Goal: Task Accomplishment & Management: Manage account settings

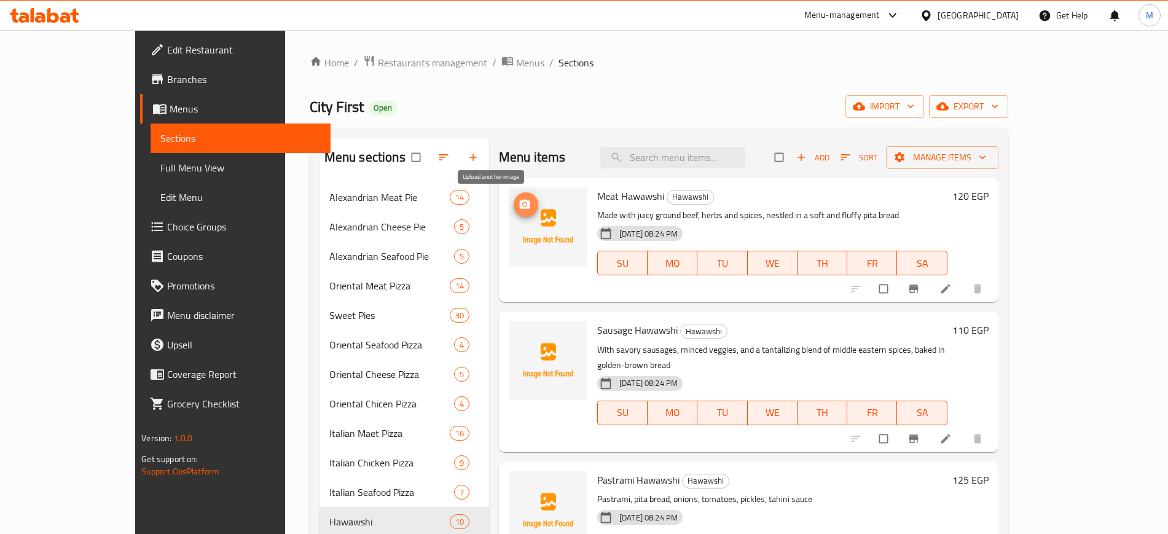
click at [520, 200] on icon "upload picture" at bounding box center [525, 204] width 10 height 9
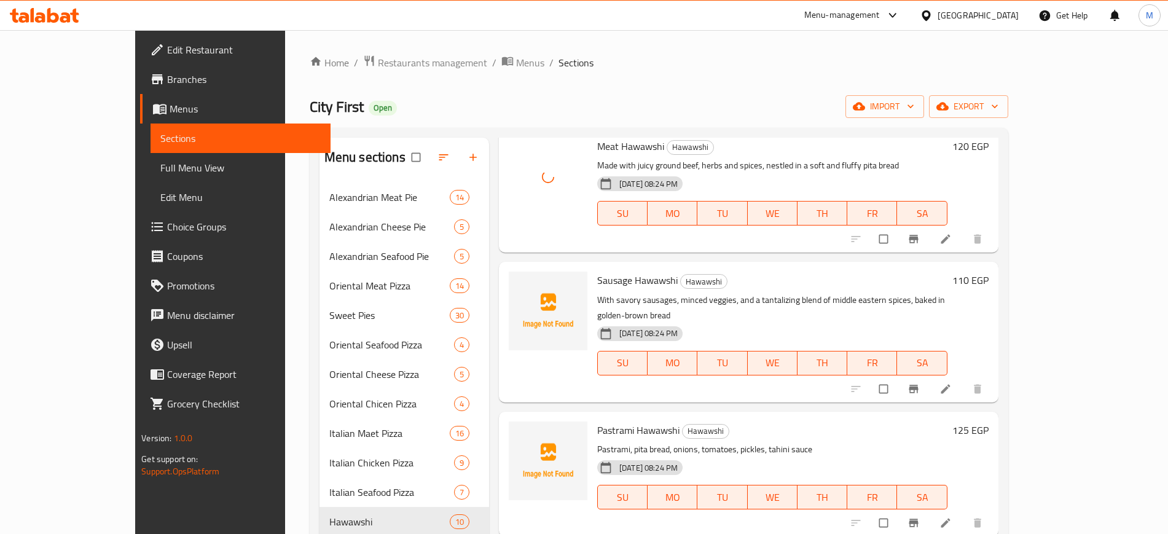
scroll to position [77, 0]
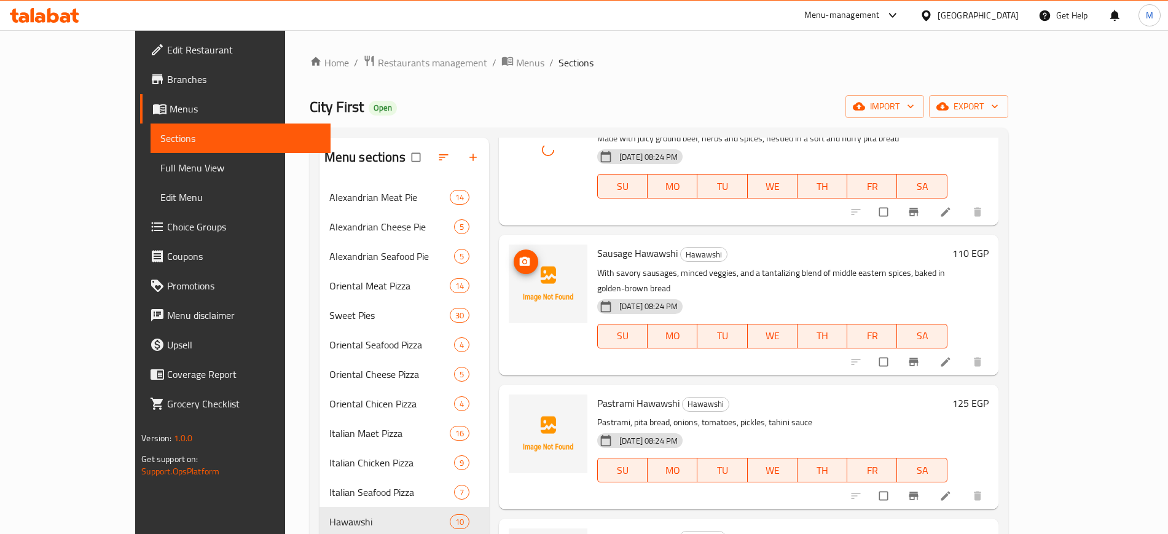
click at [519, 256] on icon "upload picture" at bounding box center [525, 262] width 12 height 12
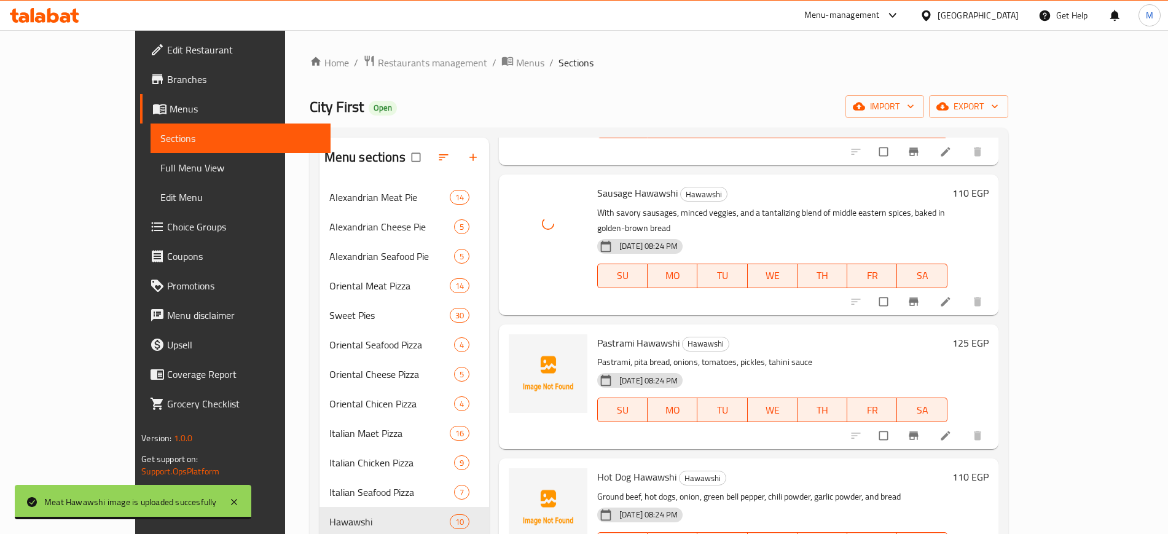
scroll to position [230, 0]
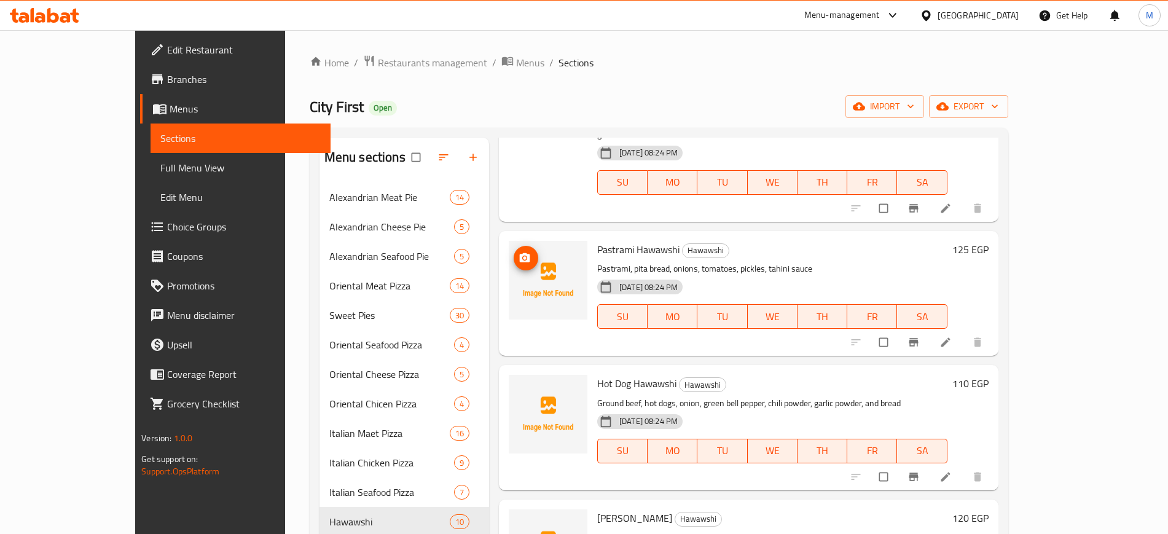
click at [520, 253] on icon "upload picture" at bounding box center [525, 257] width 10 height 9
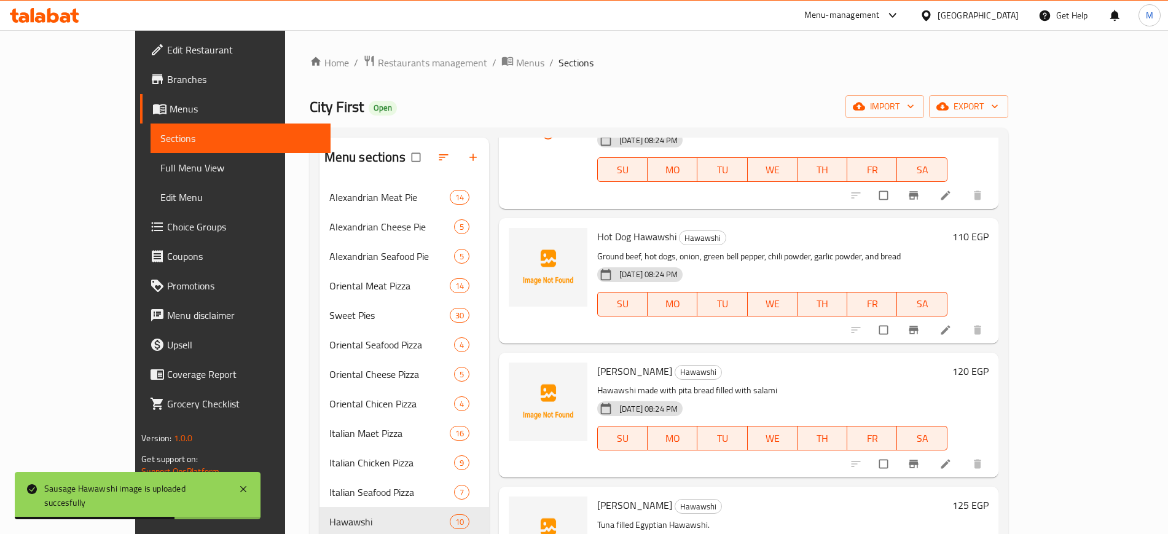
scroll to position [384, 0]
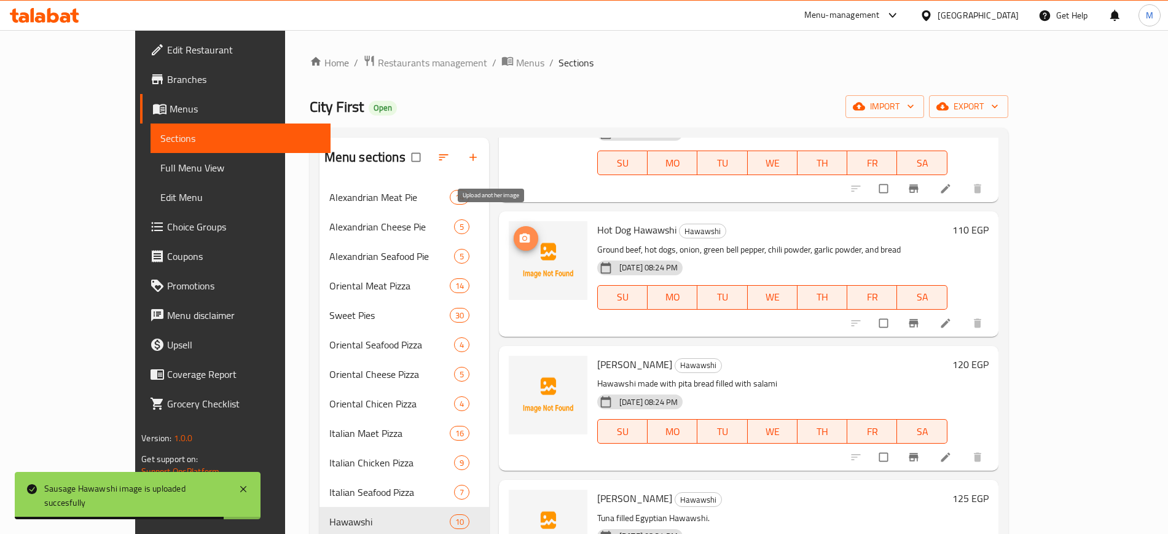
click at [519, 232] on icon "upload picture" at bounding box center [525, 238] width 12 height 12
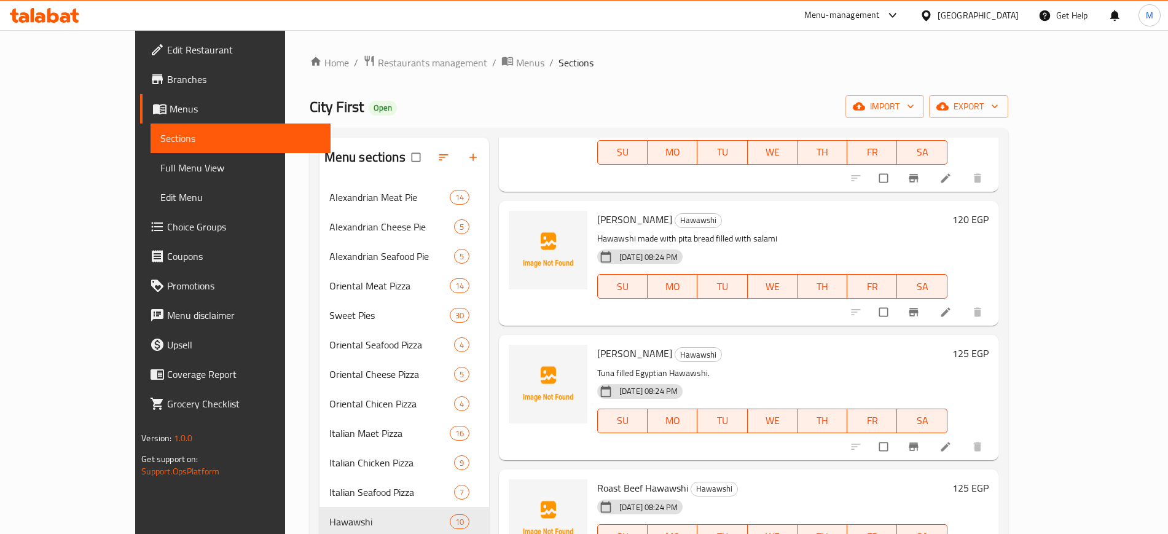
scroll to position [538, 0]
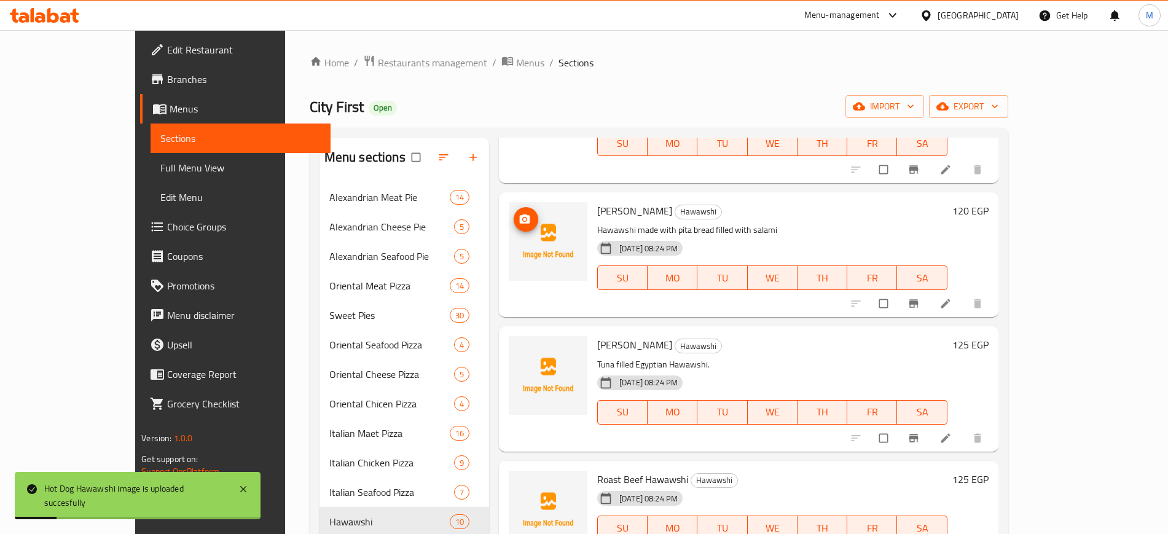
click at [523, 218] on circle "upload picture" at bounding box center [524, 219] width 3 height 3
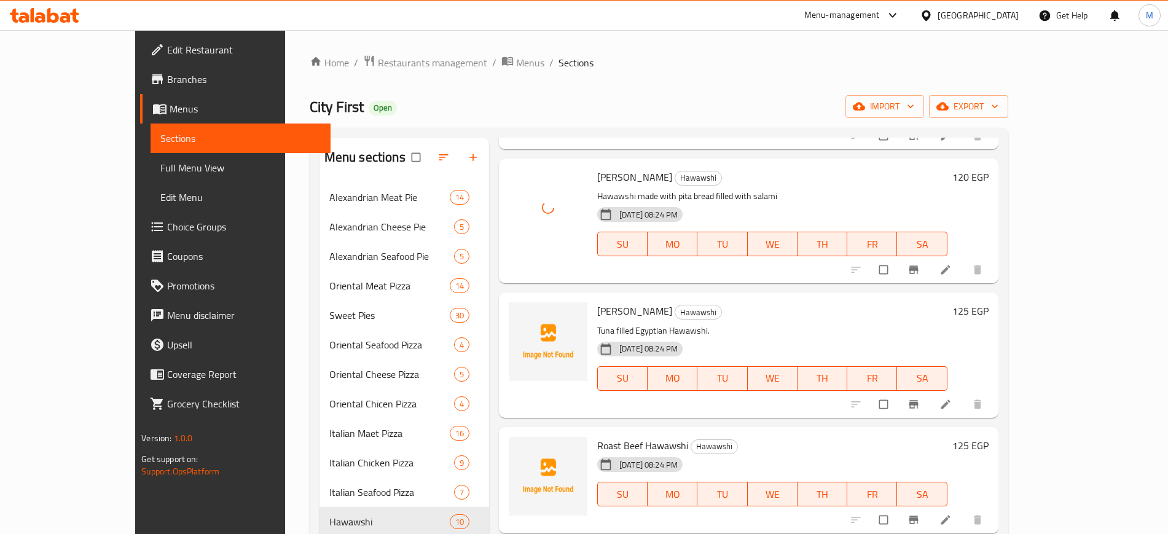
scroll to position [590, 0]
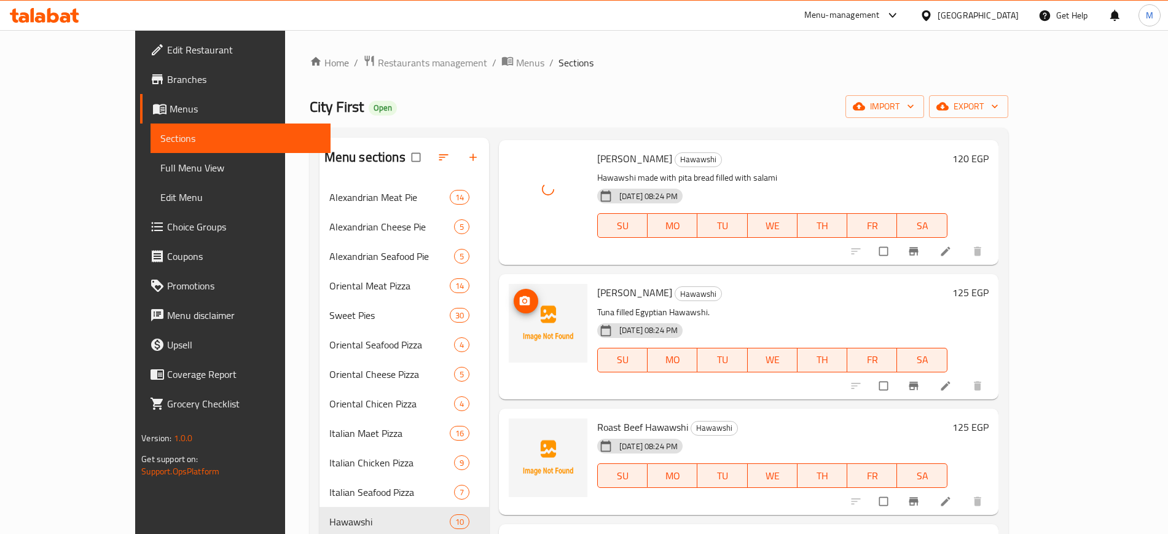
click at [520, 296] on icon "upload picture" at bounding box center [525, 300] width 10 height 9
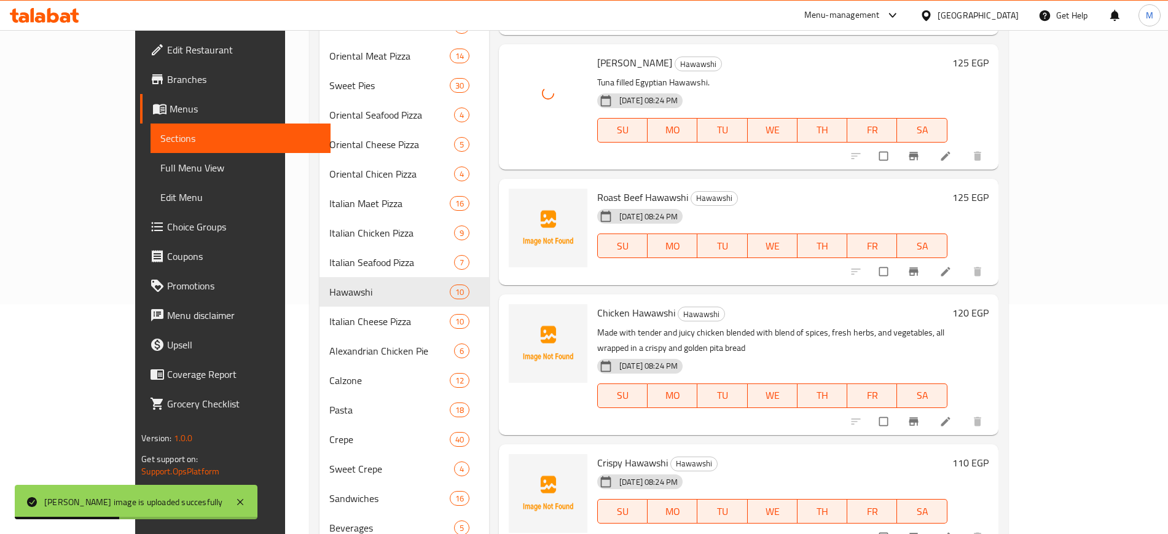
scroll to position [230, 0]
click at [520, 200] on icon "upload picture" at bounding box center [525, 204] width 10 height 9
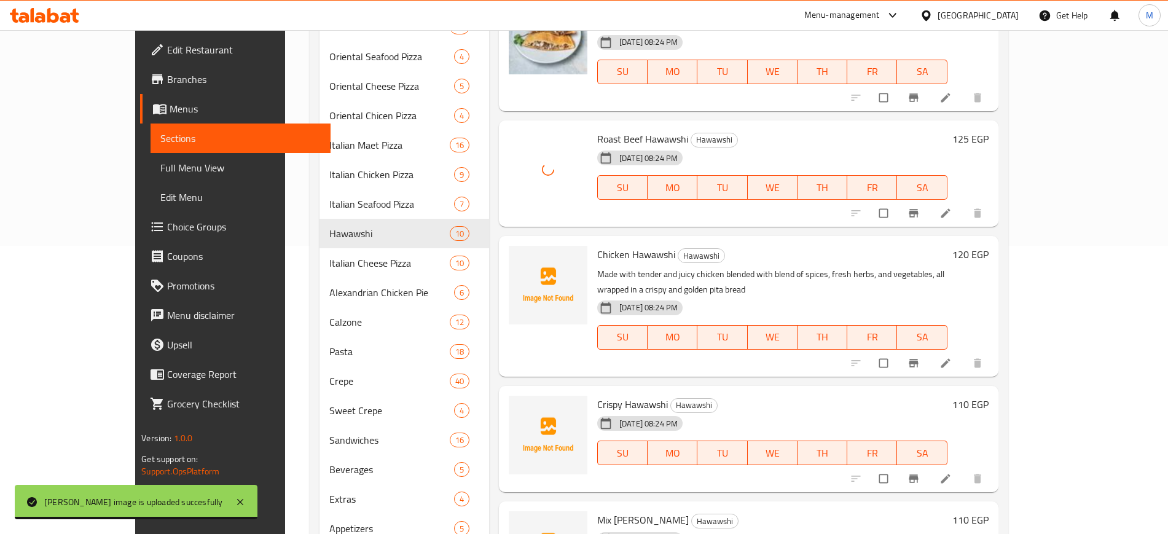
scroll to position [366, 0]
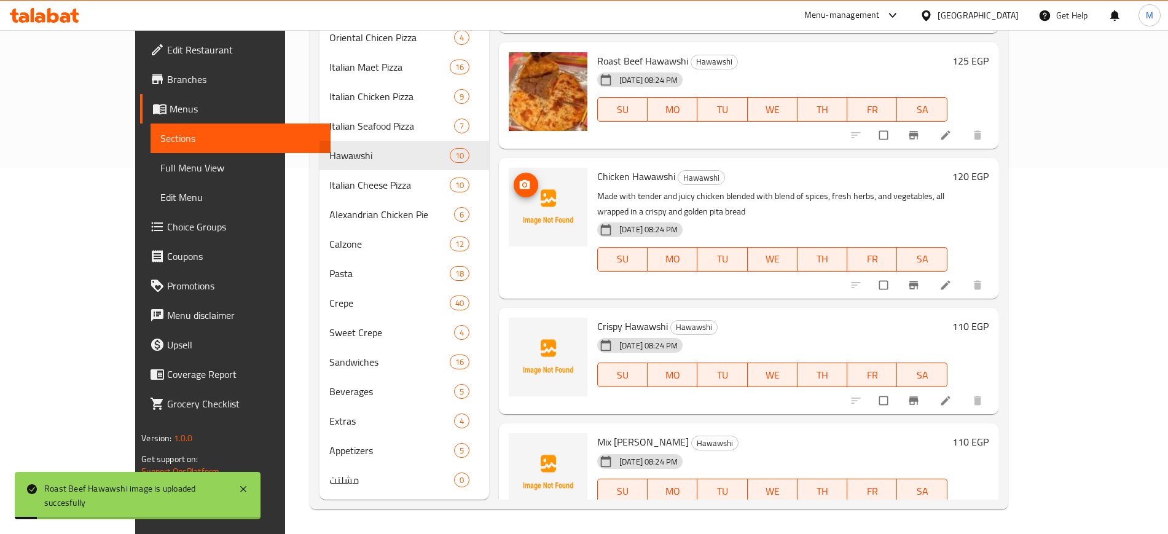
click at [519, 179] on icon "upload picture" at bounding box center [525, 185] width 12 height 12
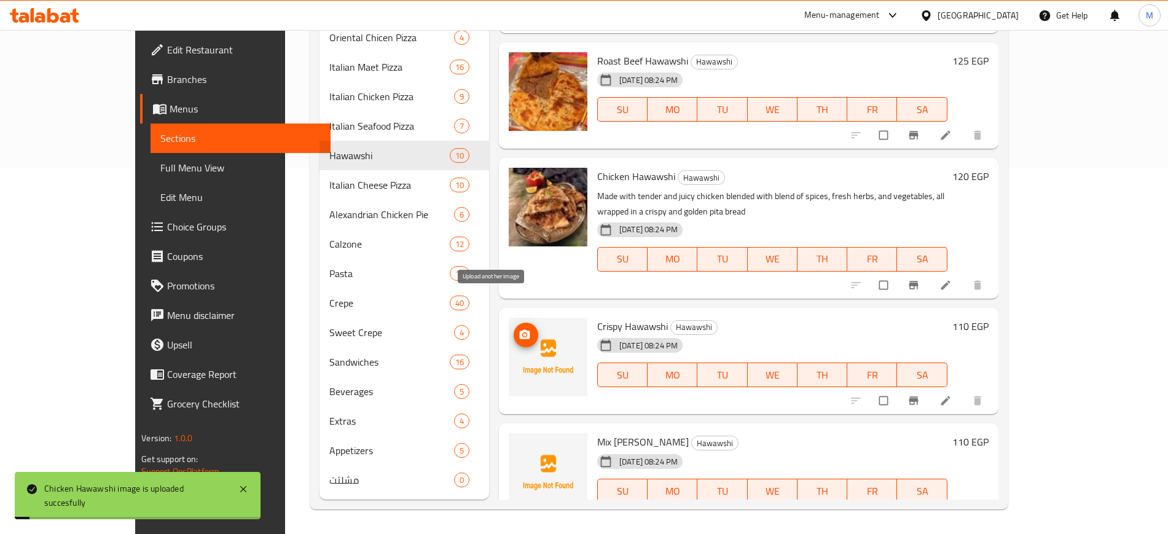
click at [514, 329] on span "upload picture" at bounding box center [526, 335] width 25 height 12
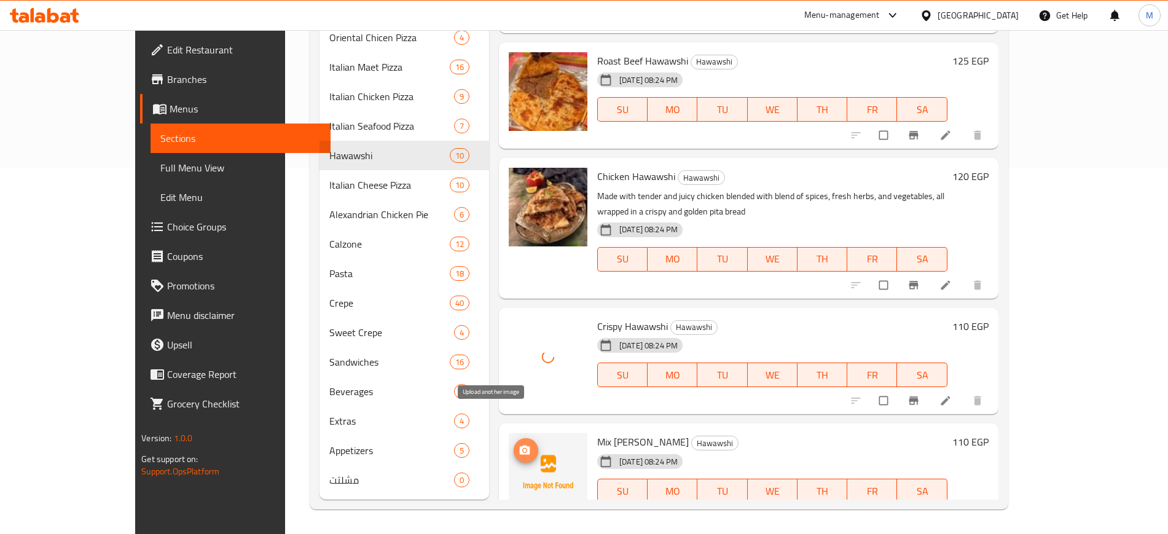
click at [514, 438] on button "upload picture" at bounding box center [526, 450] width 25 height 25
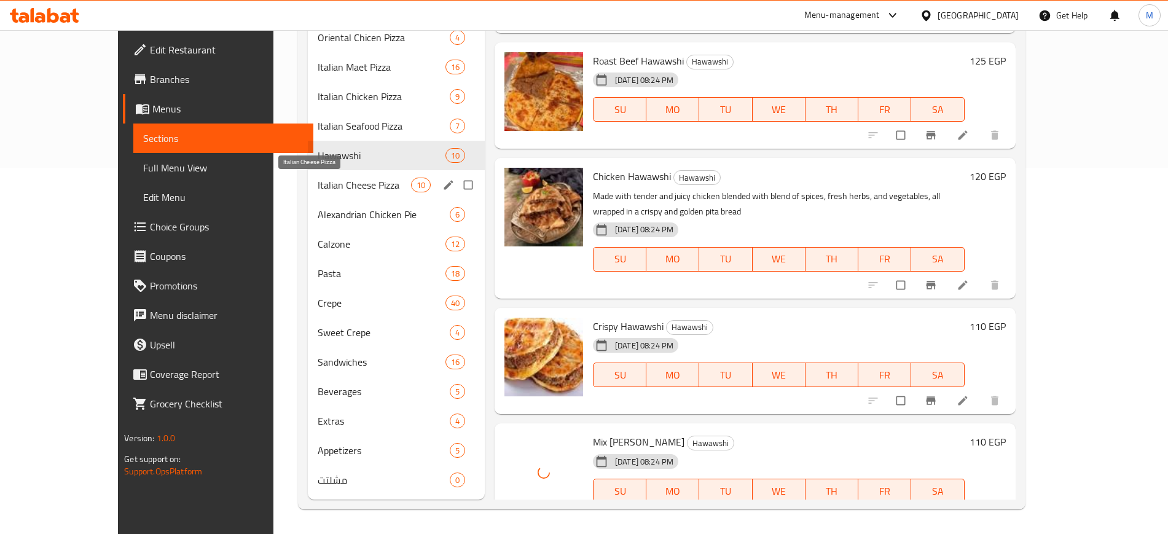
click at [320, 184] on span "Italian Cheese Pizza" at bounding box center [364, 185] width 93 height 15
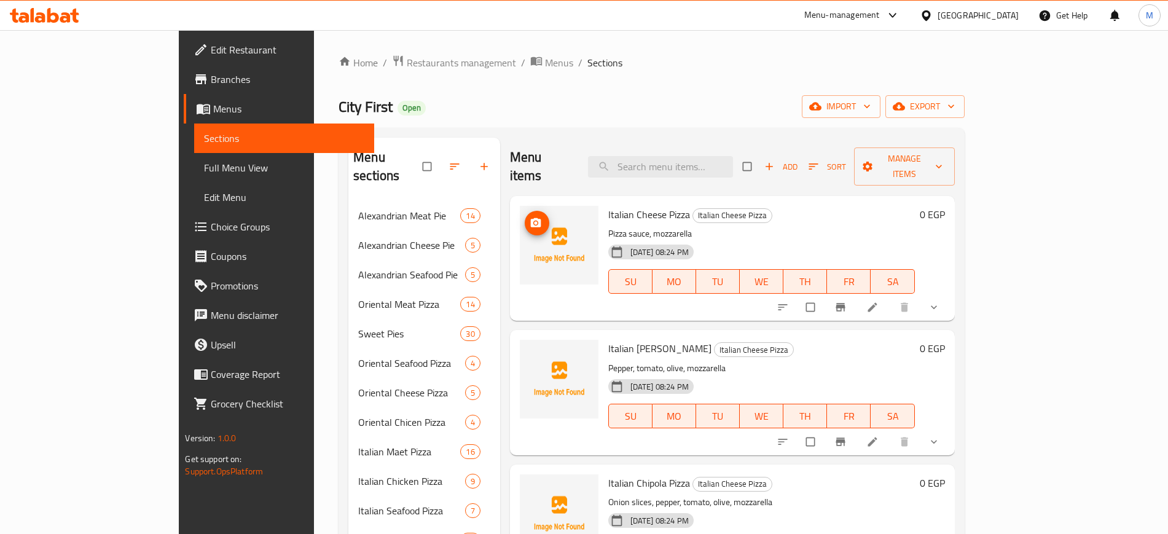
click at [525, 211] on button "upload picture" at bounding box center [537, 223] width 25 height 25
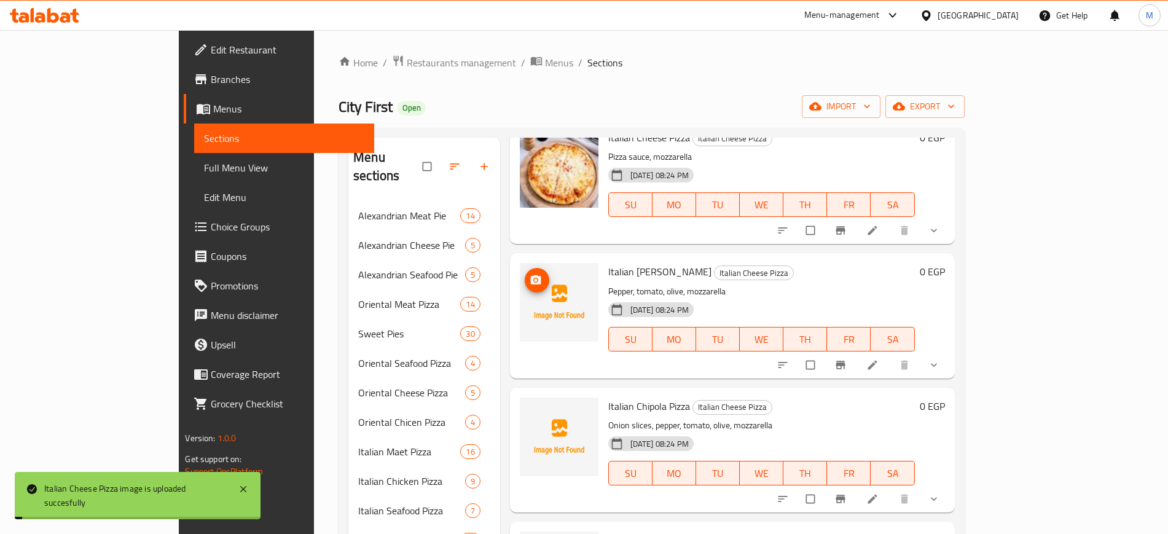
click at [530, 275] on icon "upload picture" at bounding box center [535, 279] width 10 height 9
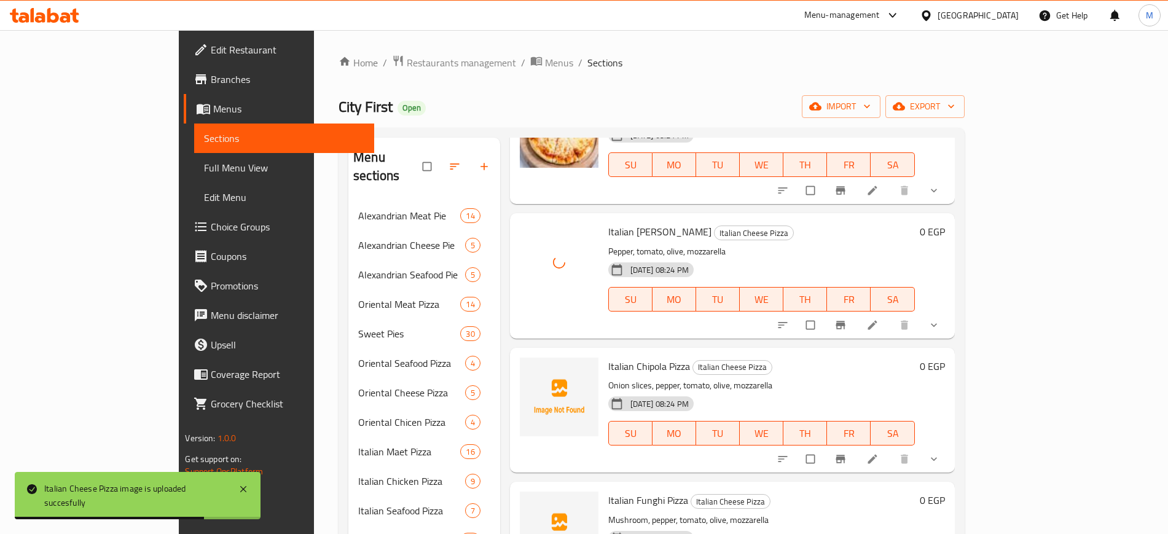
scroll to position [230, 0]
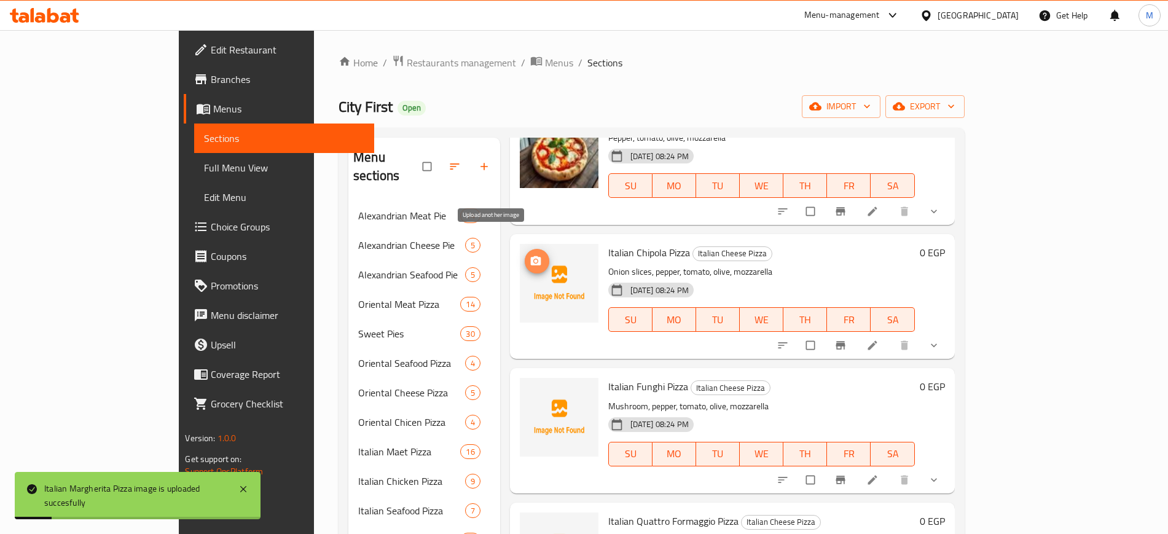
click at [530, 256] on icon "upload picture" at bounding box center [535, 260] width 10 height 9
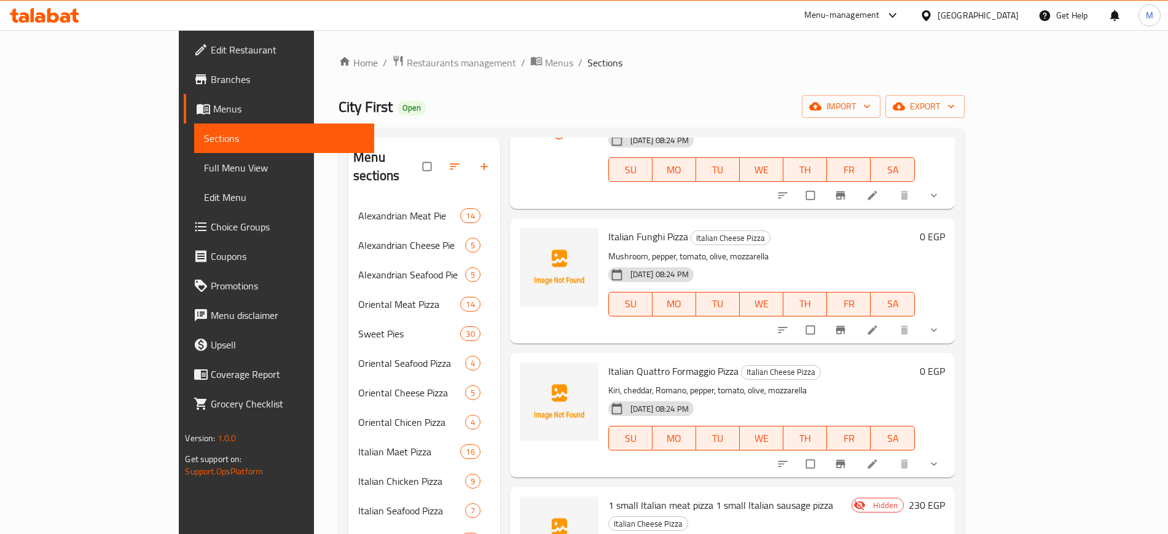
scroll to position [384, 0]
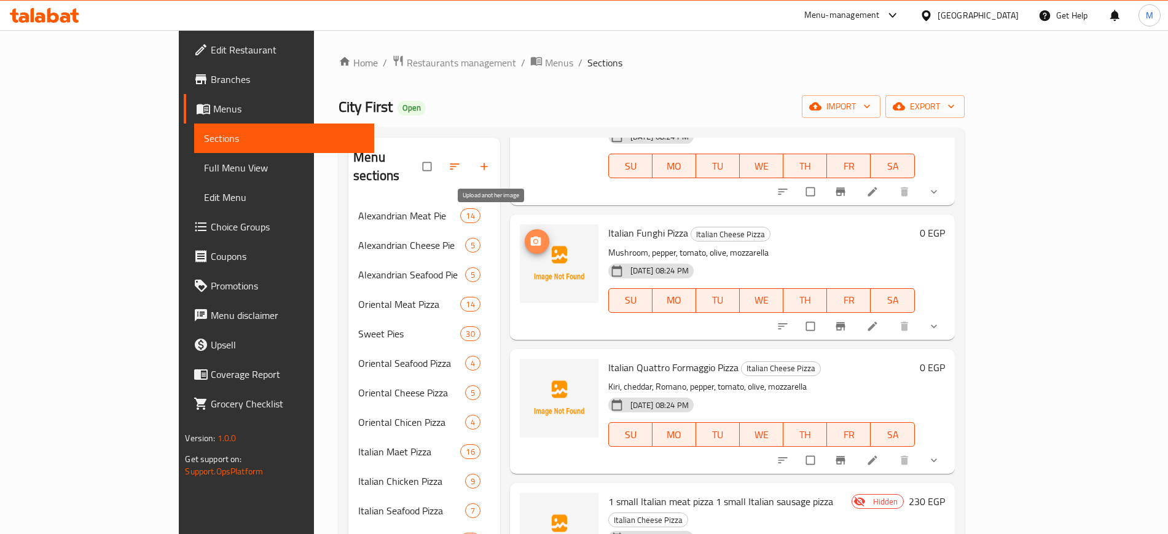
click at [534, 240] on circle "upload picture" at bounding box center [535, 241] width 3 height 3
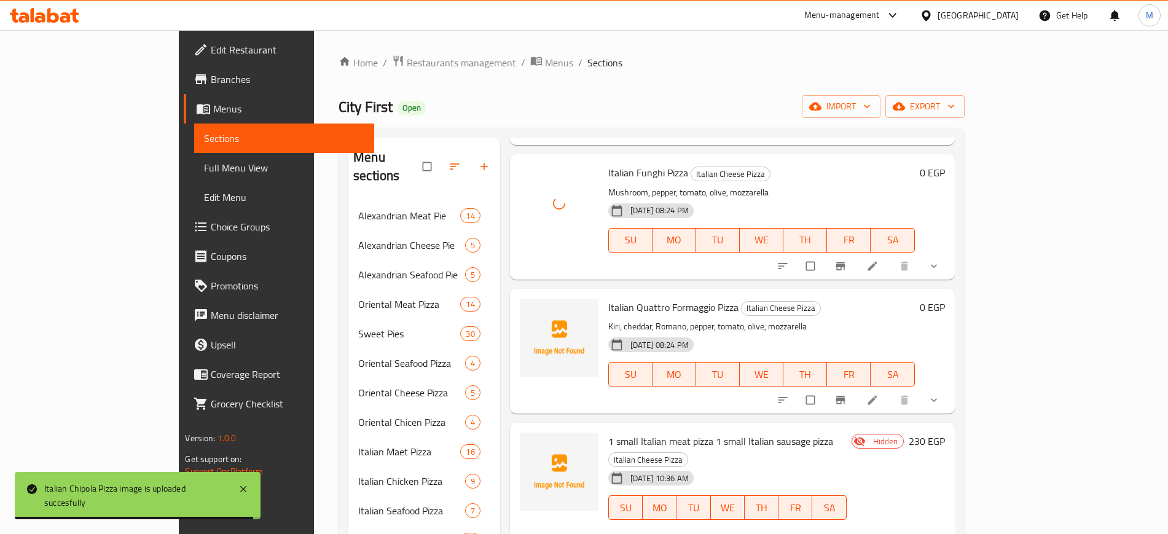
scroll to position [461, 0]
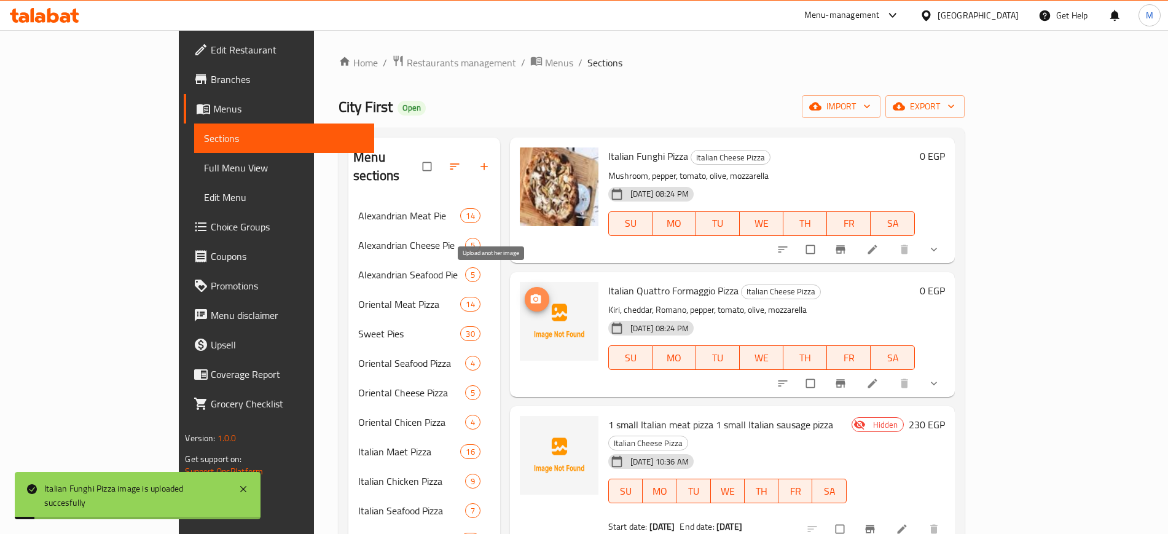
click at [530, 293] on icon "upload picture" at bounding box center [536, 299] width 12 height 12
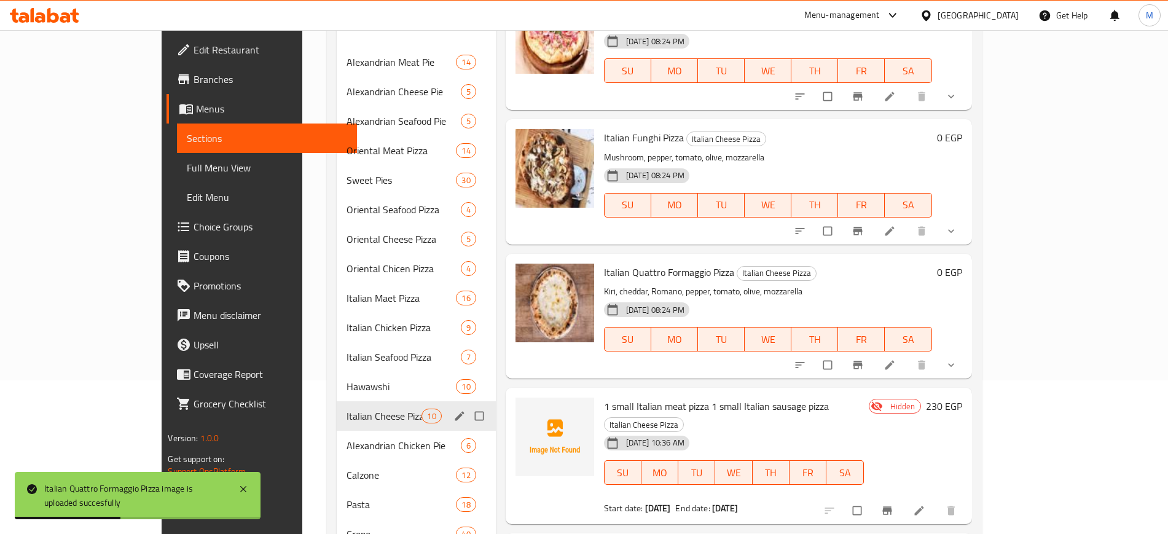
scroll to position [307, 0]
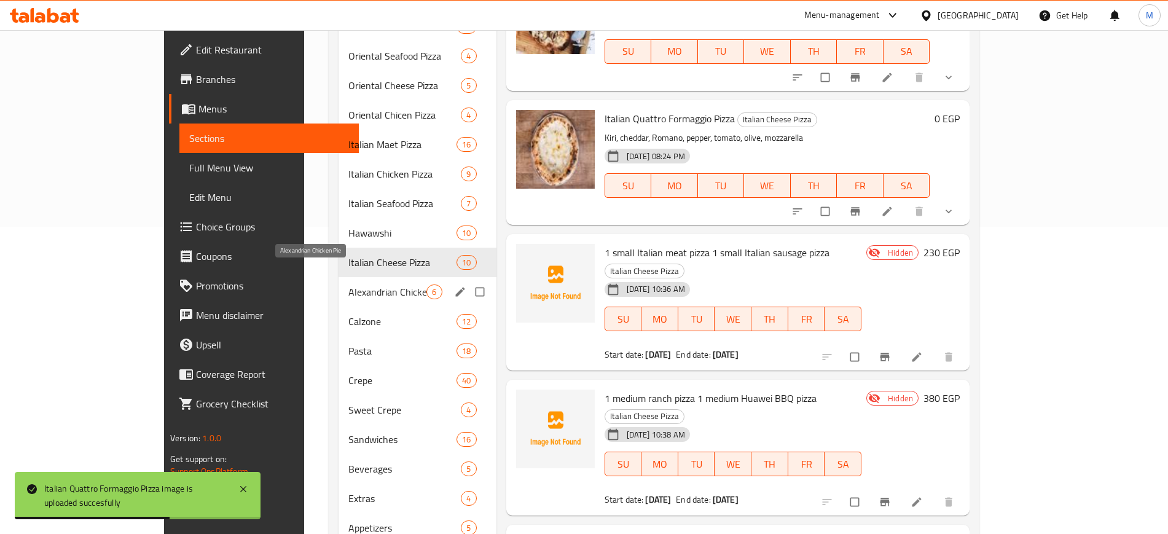
click at [348, 285] on span "Alexandrian Chicken Pie" at bounding box center [387, 292] width 79 height 15
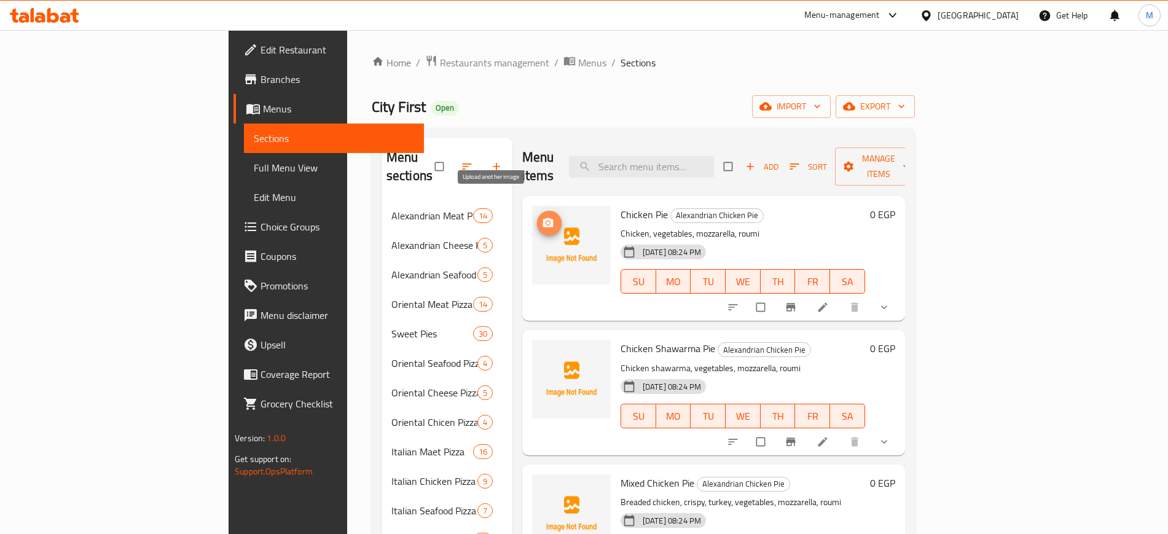
click at [543, 218] on icon "upload picture" at bounding box center [548, 222] width 10 height 9
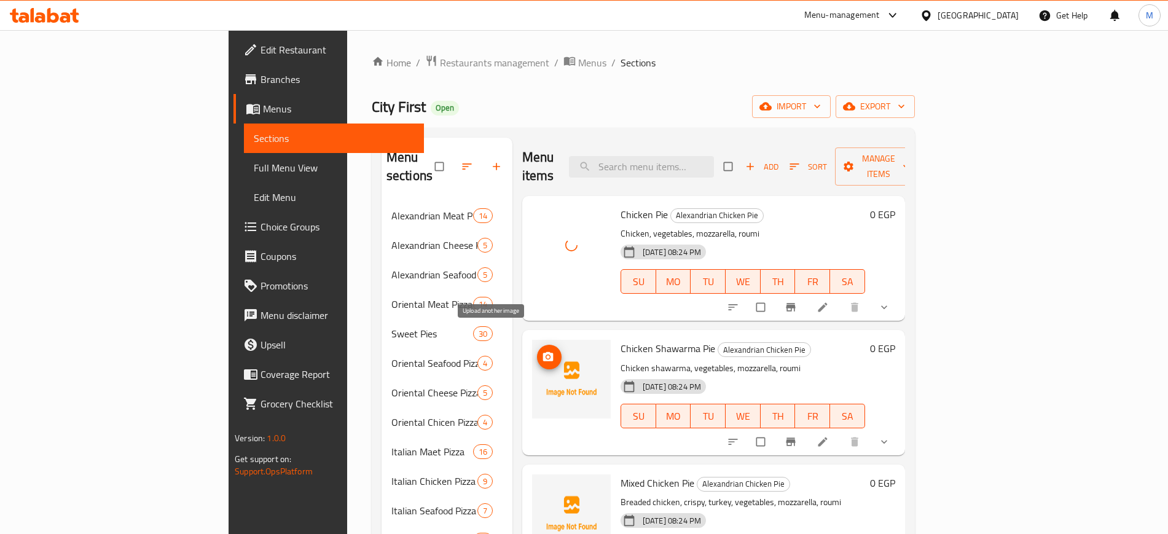
click at [542, 351] on icon "upload picture" at bounding box center [548, 357] width 12 height 12
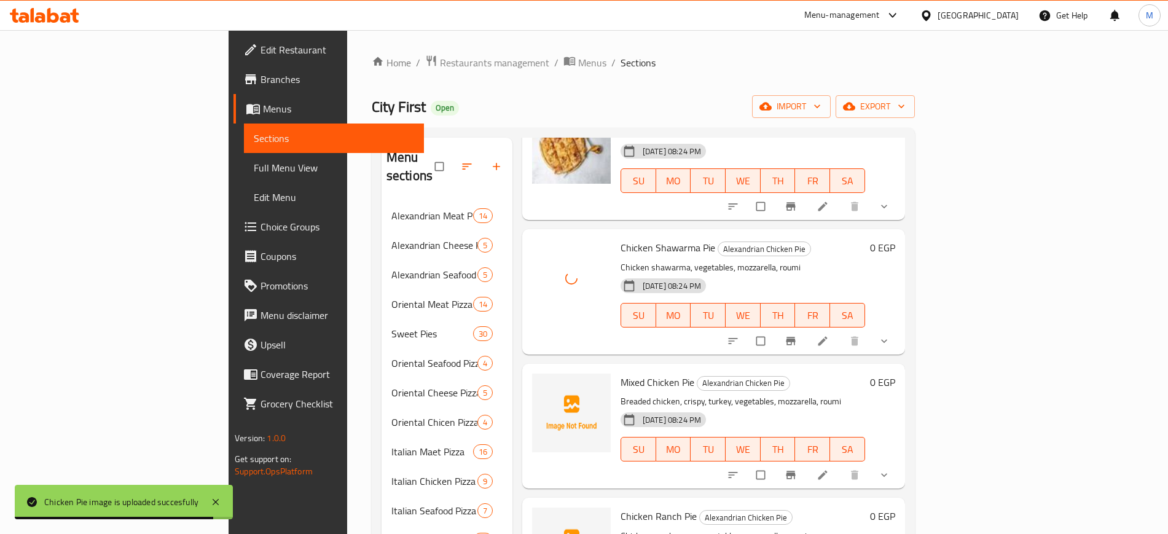
scroll to position [108, 0]
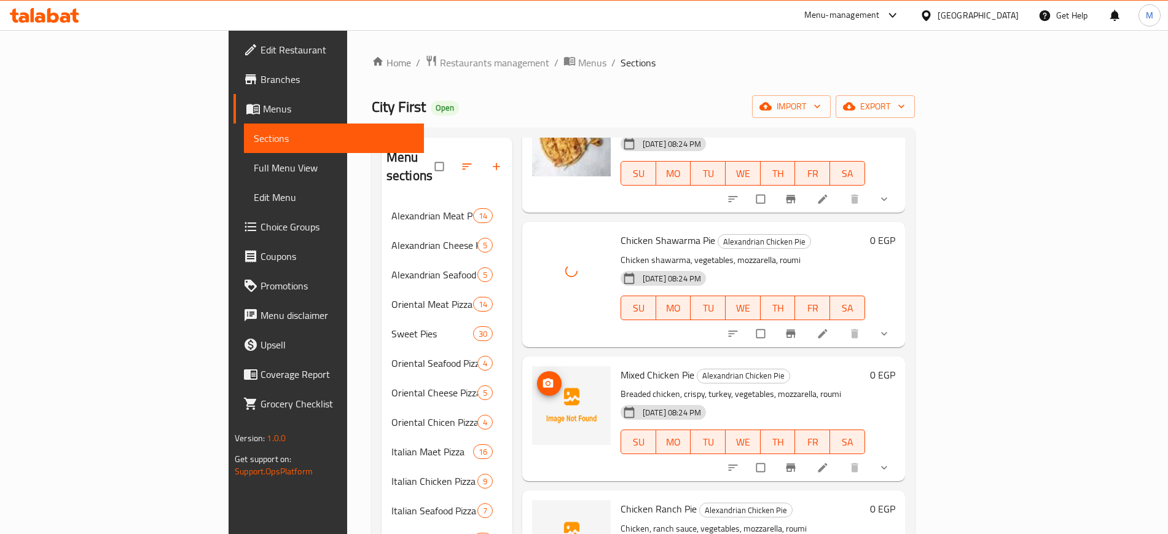
click at [542, 377] on icon "upload picture" at bounding box center [548, 383] width 12 height 12
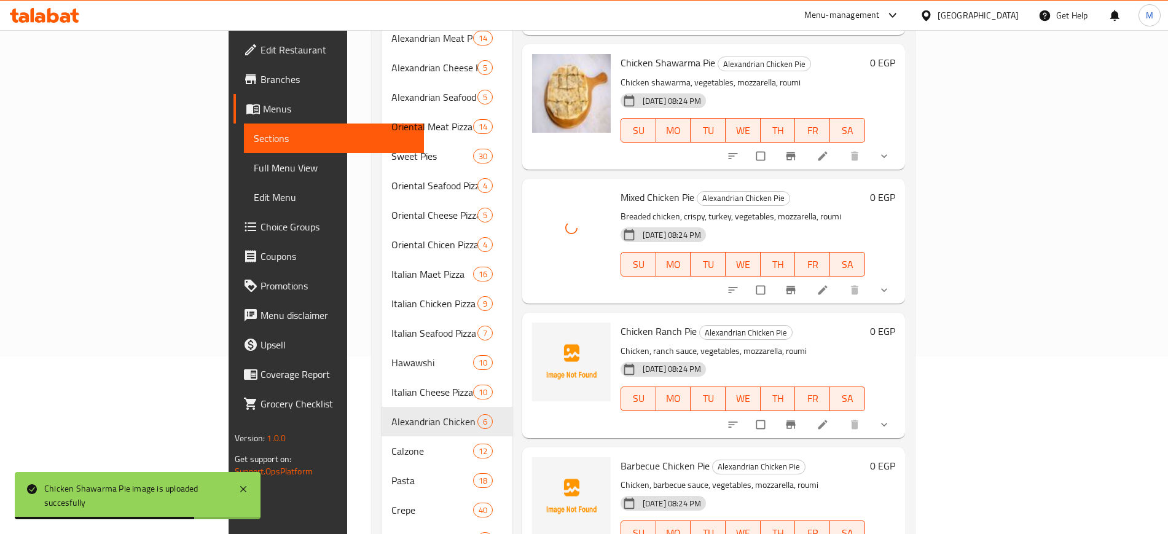
scroll to position [230, 0]
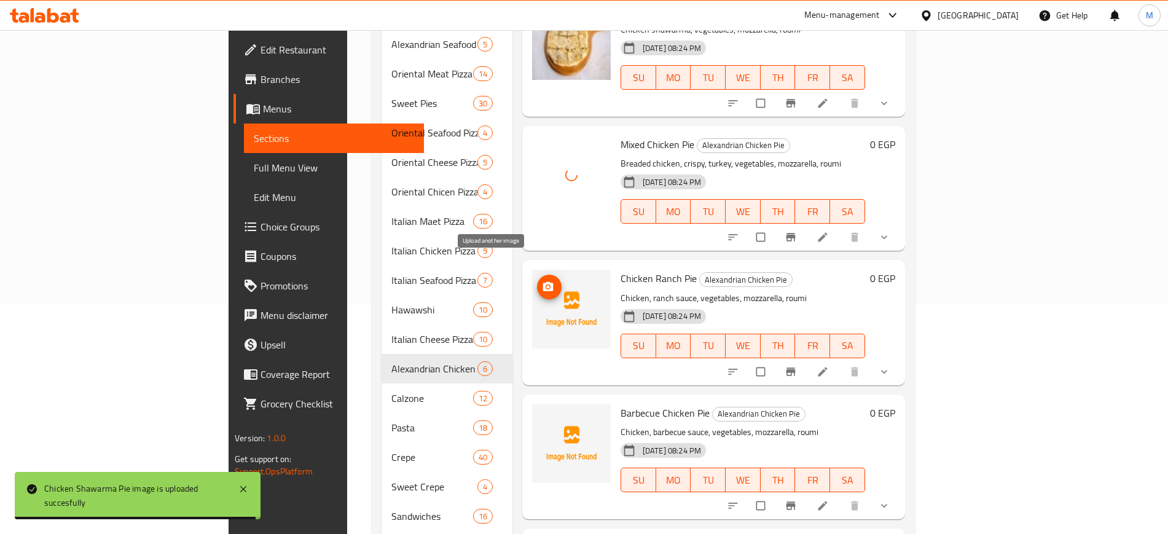
click at [542, 281] on icon "upload picture" at bounding box center [548, 287] width 12 height 12
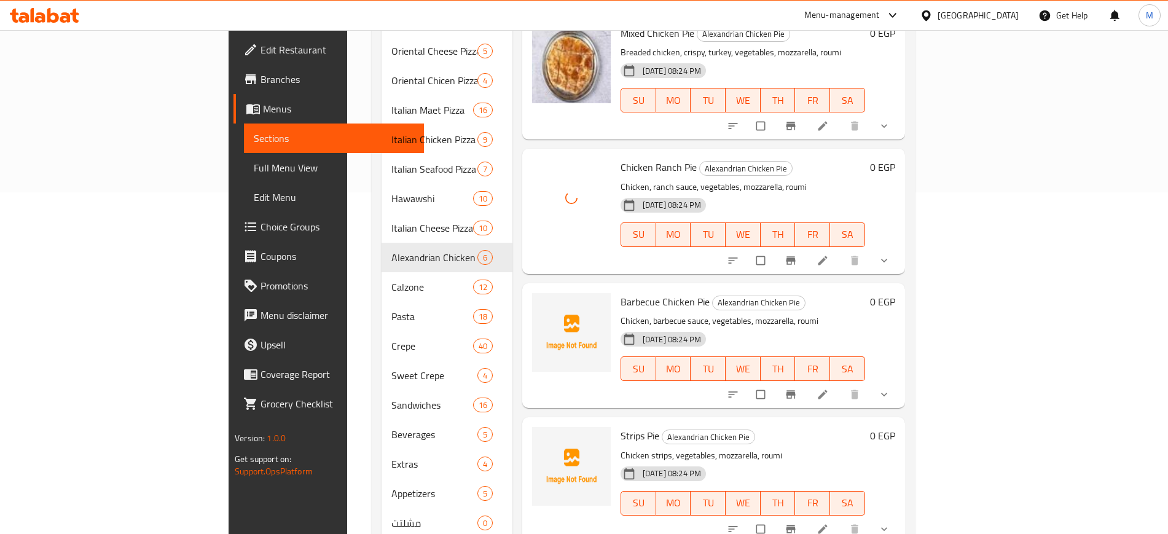
scroll to position [366, 0]
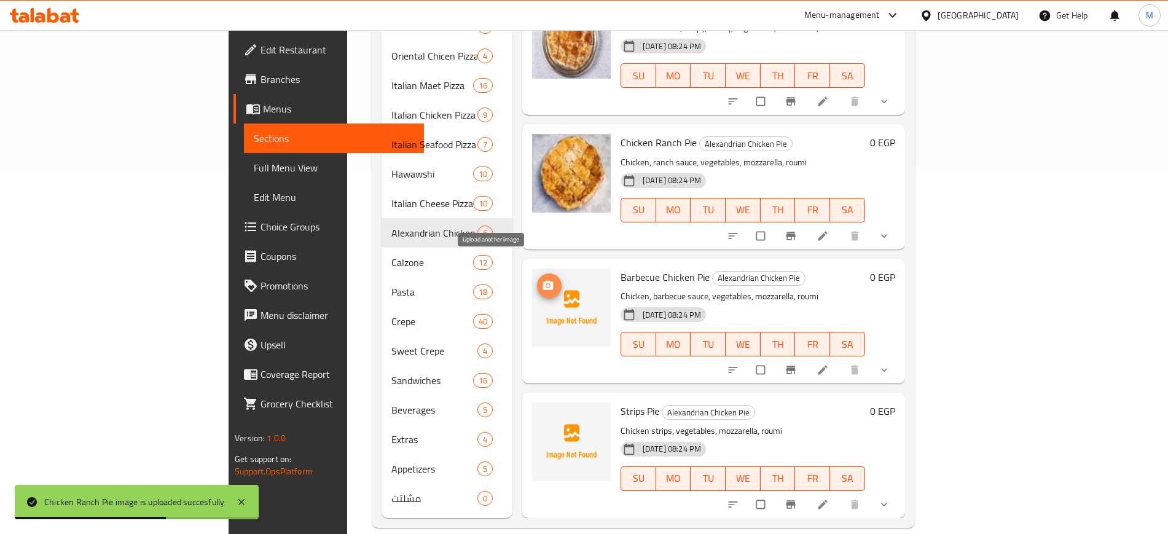
click at [543, 280] on icon "upload picture" at bounding box center [548, 284] width 10 height 9
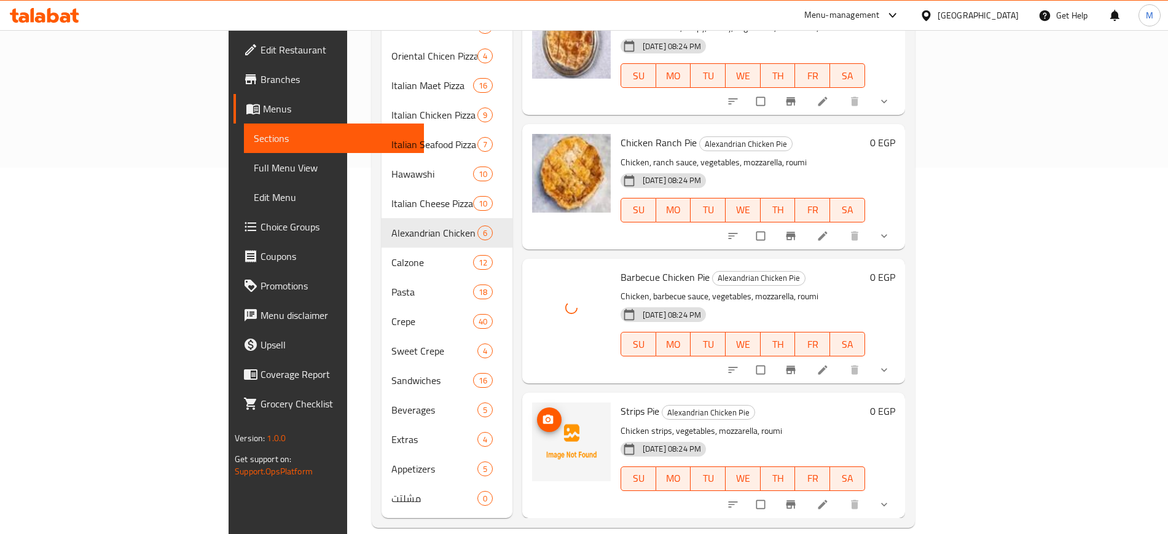
click at [537, 414] on span "upload picture" at bounding box center [549, 420] width 25 height 12
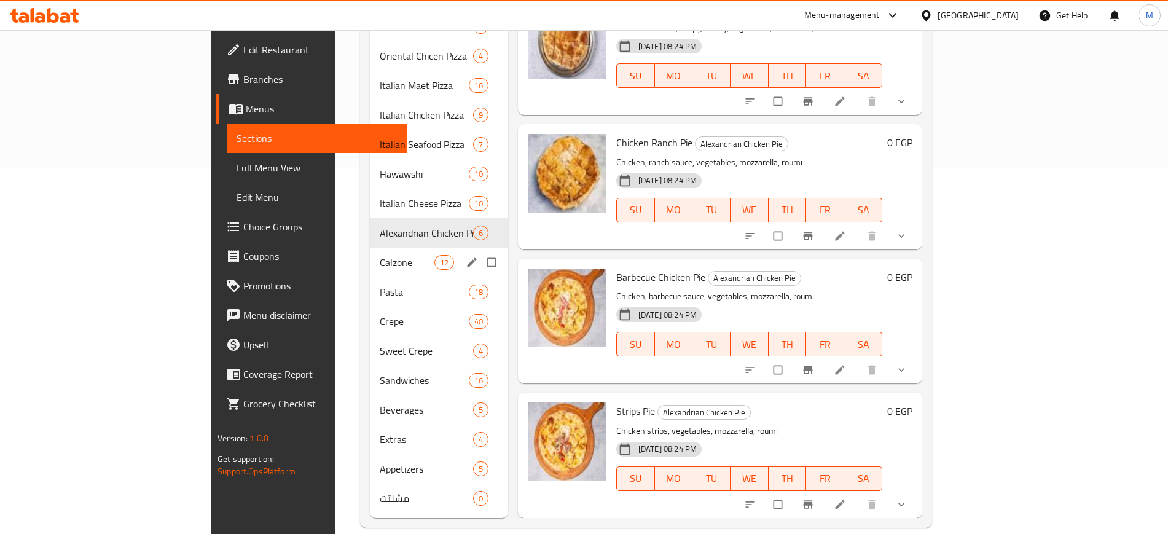
click at [380, 255] on span "Calzone" at bounding box center [407, 262] width 54 height 15
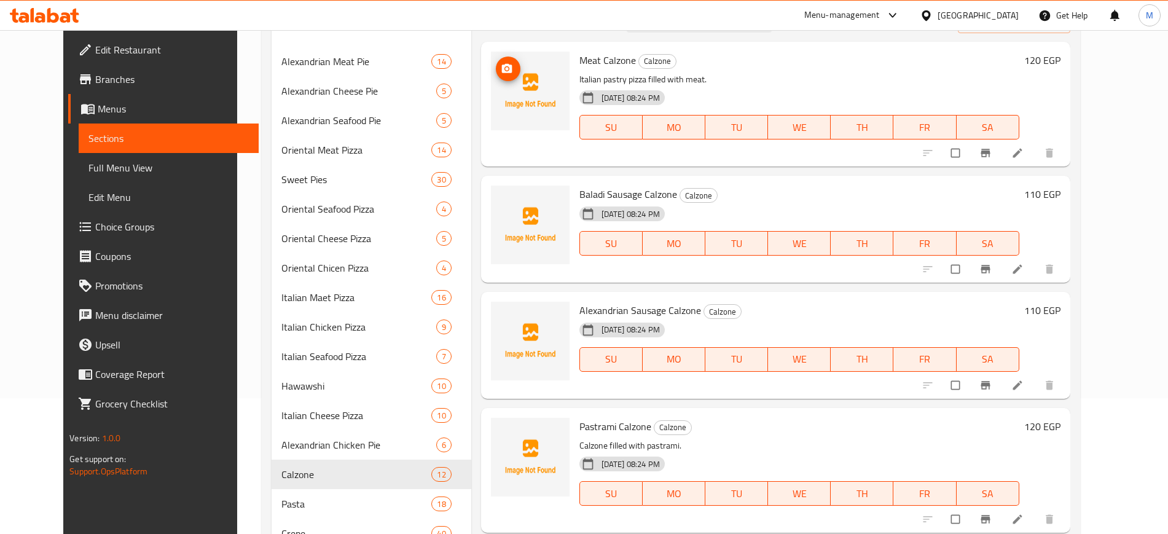
click at [501, 69] on icon "upload picture" at bounding box center [507, 69] width 12 height 12
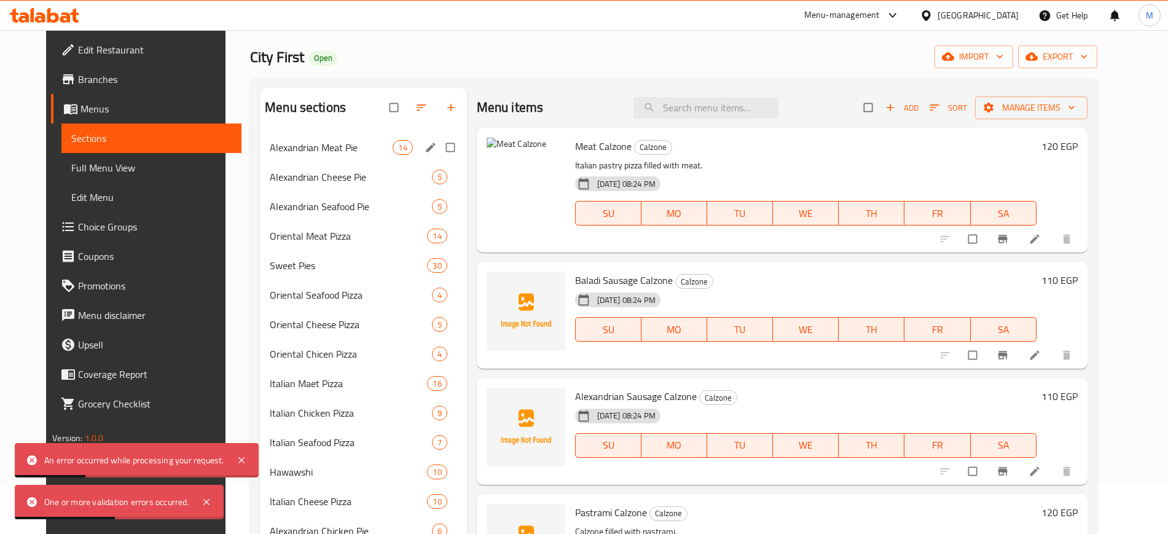
scroll to position [77, 0]
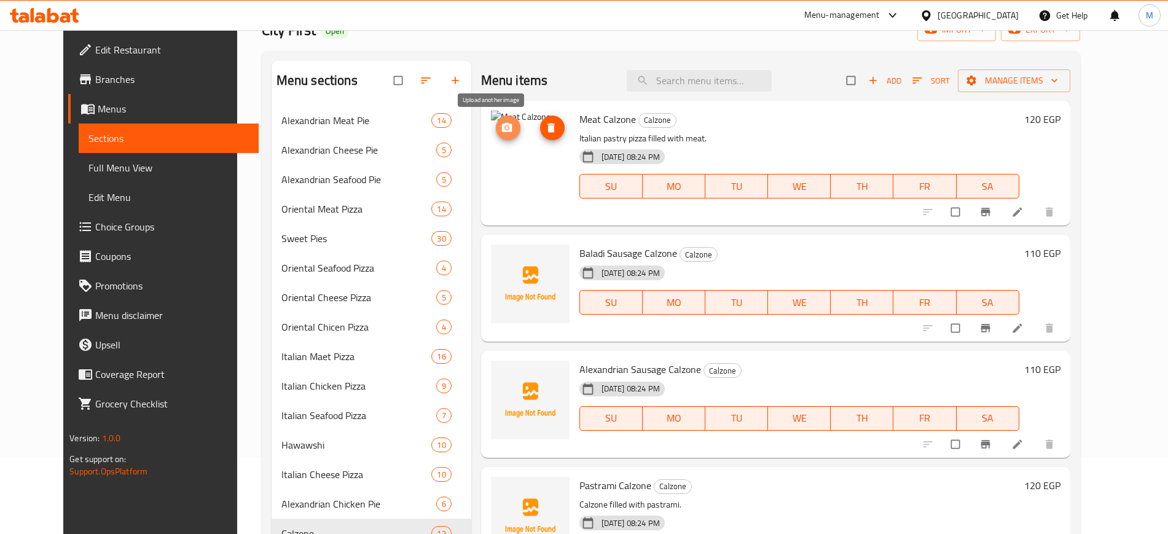
click at [497, 127] on span "upload picture" at bounding box center [508, 128] width 25 height 12
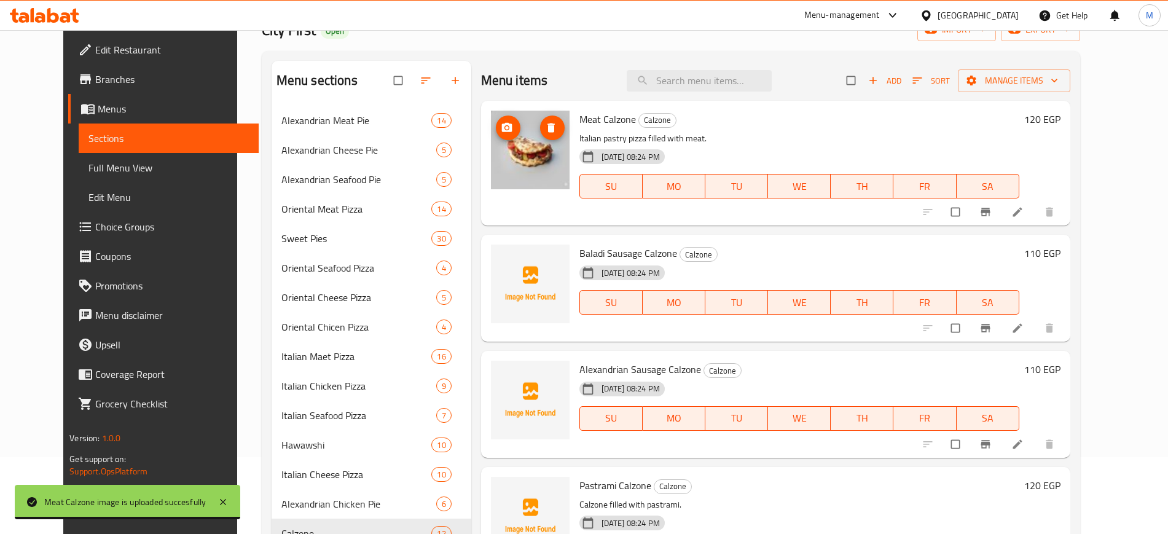
click at [501, 127] on icon "upload picture" at bounding box center [506, 127] width 10 height 9
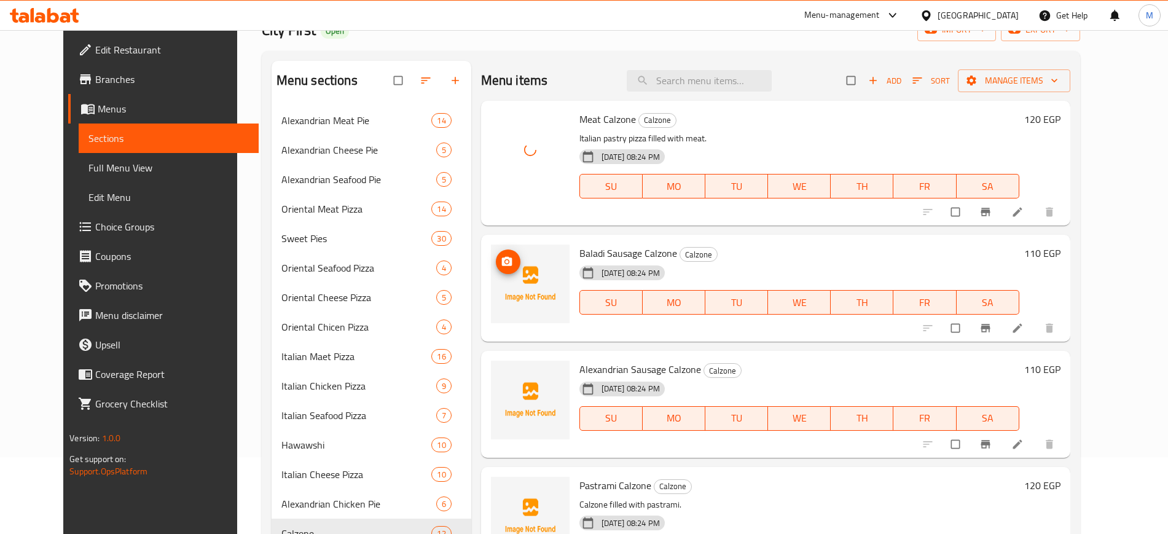
click at [505, 262] on circle "upload picture" at bounding box center [506, 262] width 3 height 3
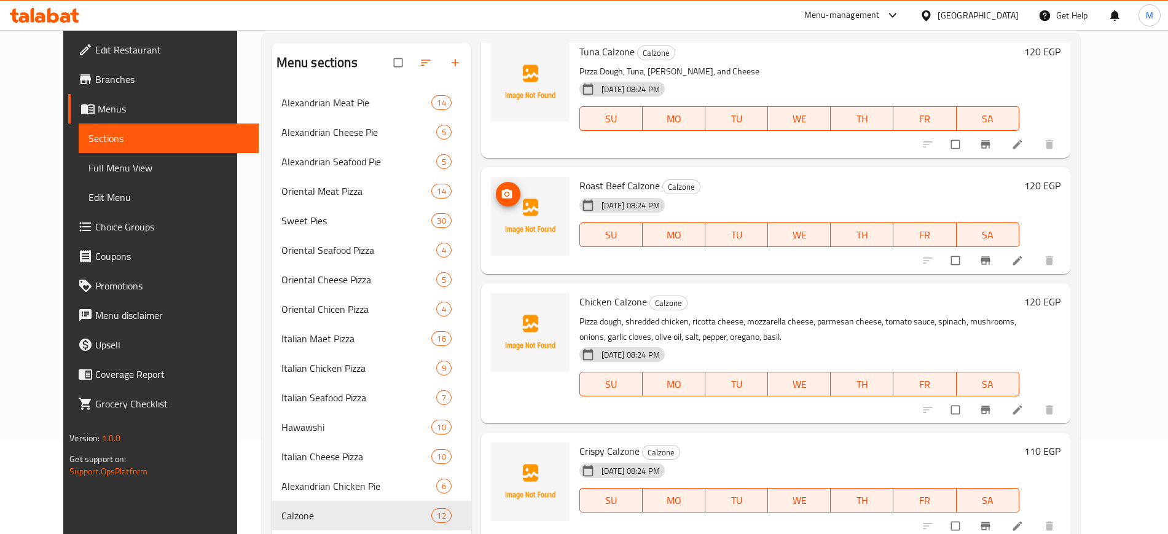
scroll to position [154, 0]
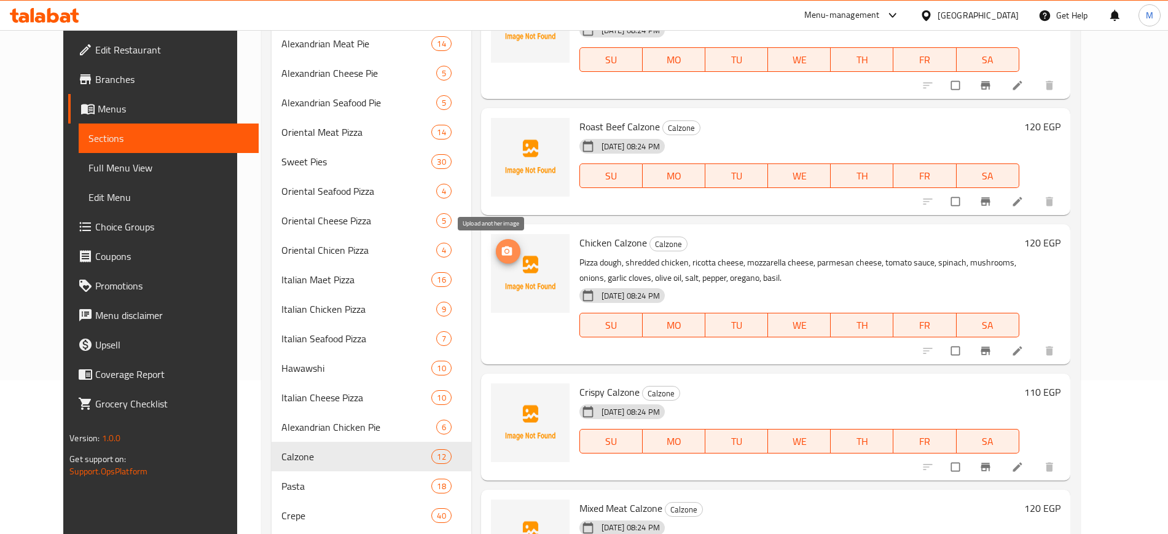
click at [501, 255] on icon "upload picture" at bounding box center [507, 251] width 12 height 12
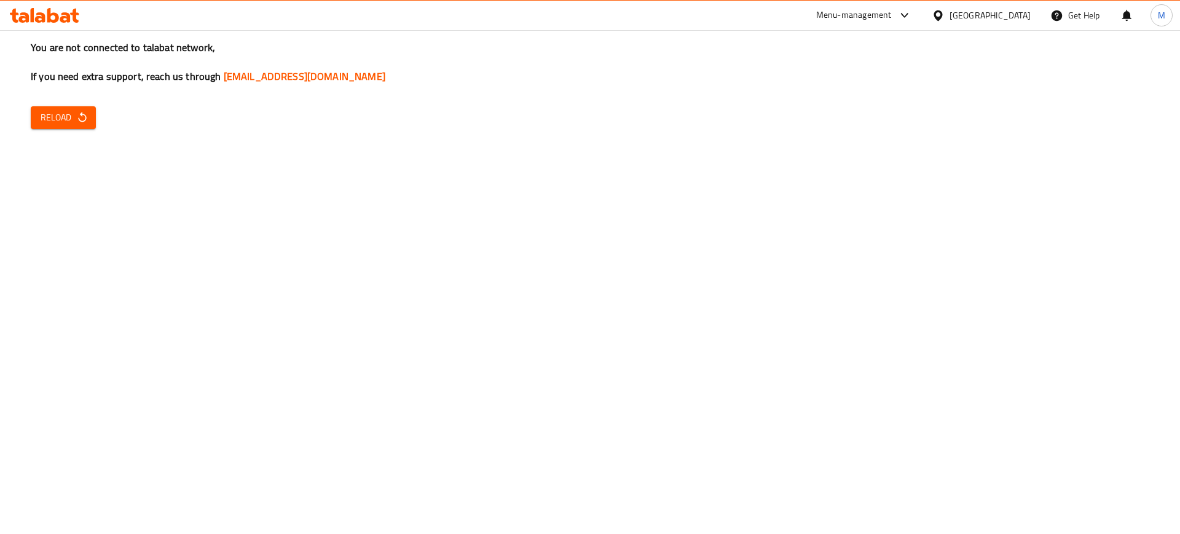
click at [77, 112] on icon "button" at bounding box center [82, 117] width 12 height 12
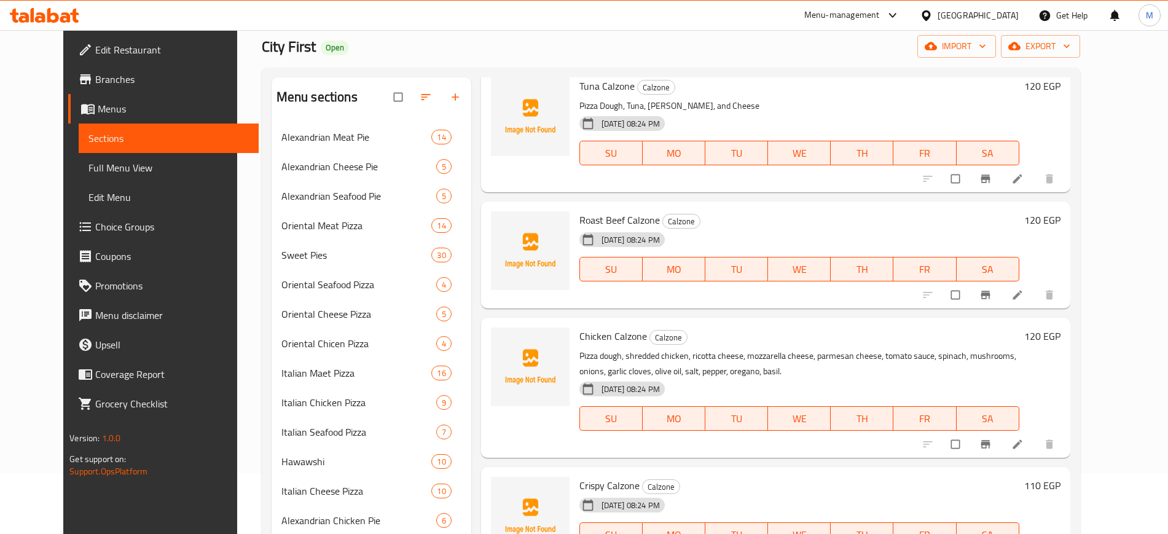
scroll to position [154, 0]
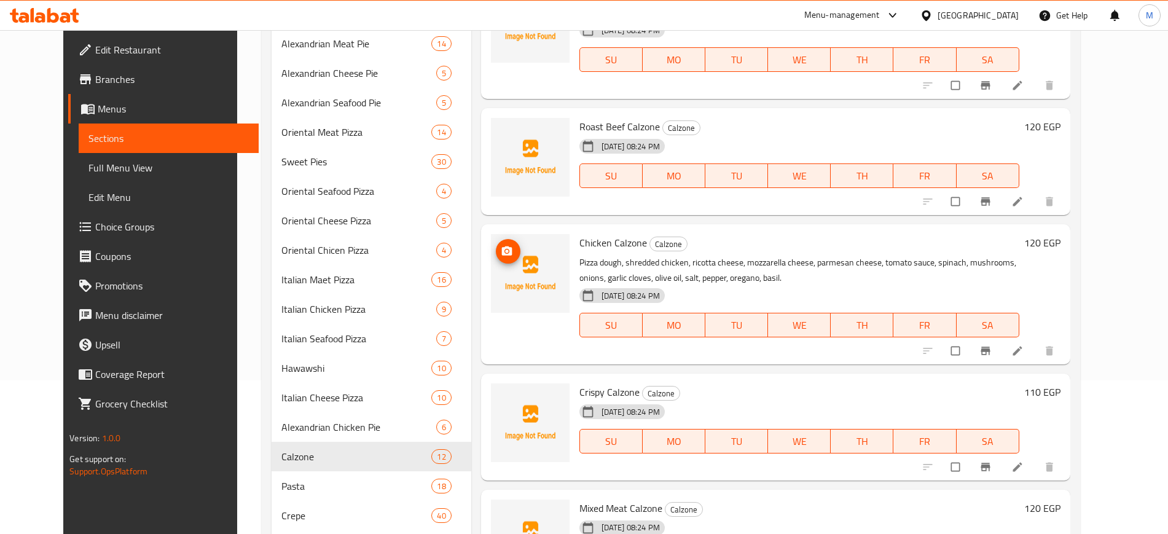
click at [501, 249] on icon "upload picture" at bounding box center [506, 250] width 10 height 9
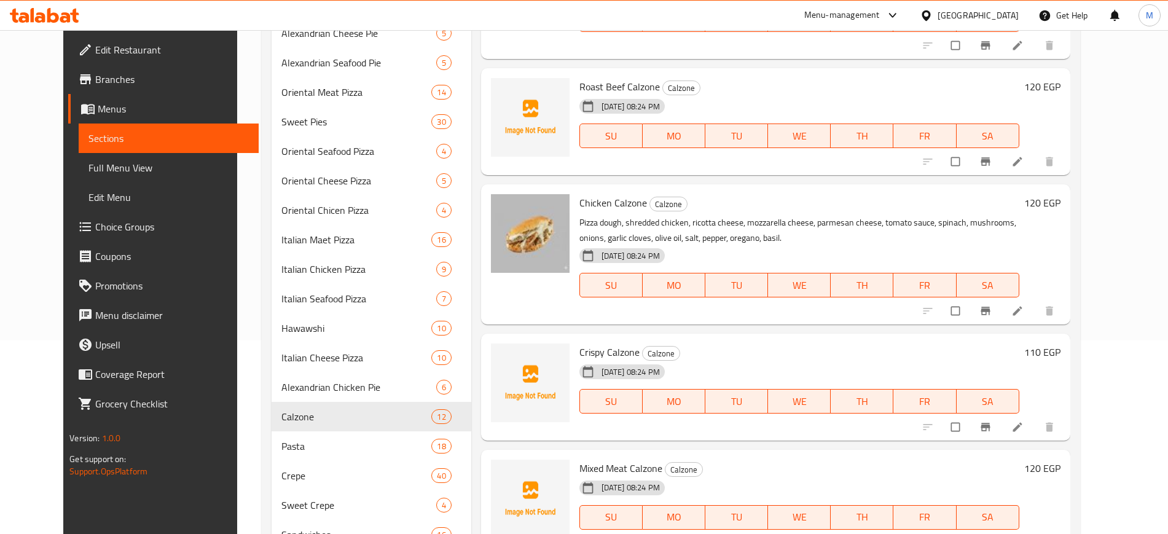
scroll to position [366, 0]
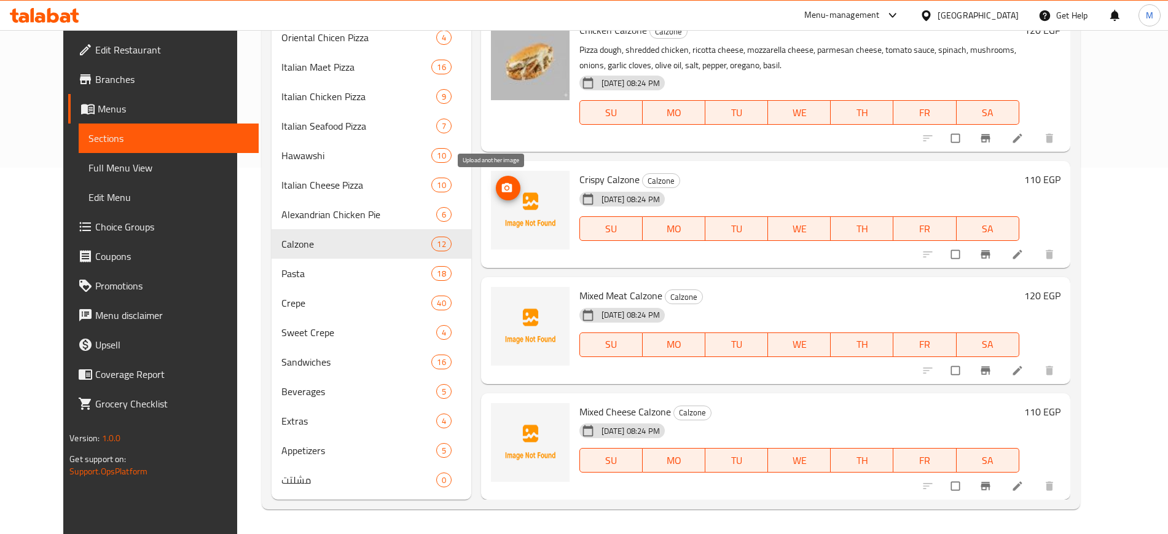
click at [496, 179] on button "upload picture" at bounding box center [508, 188] width 25 height 25
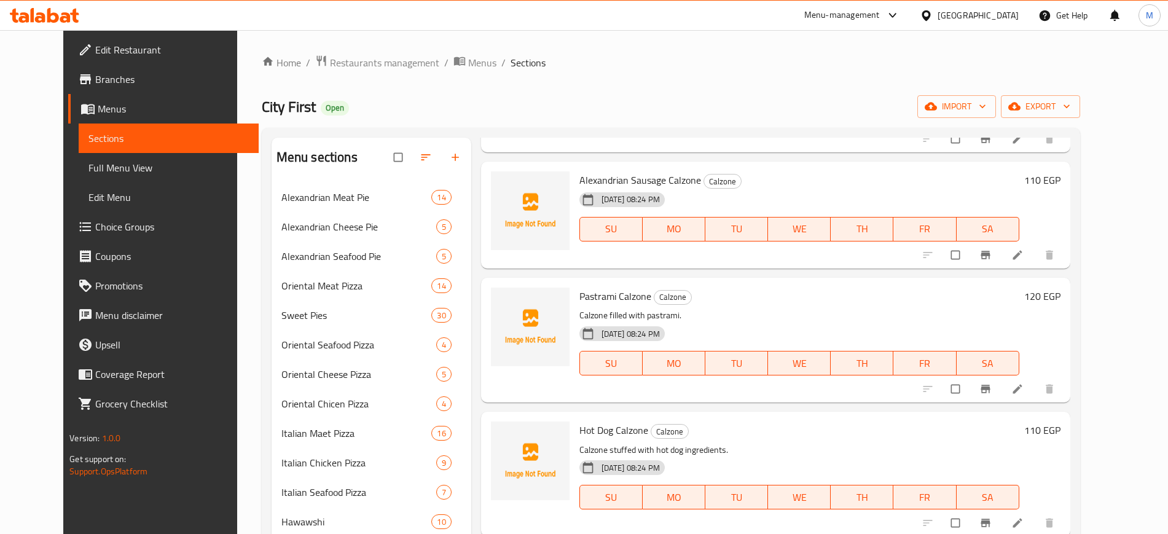
scroll to position [230, 0]
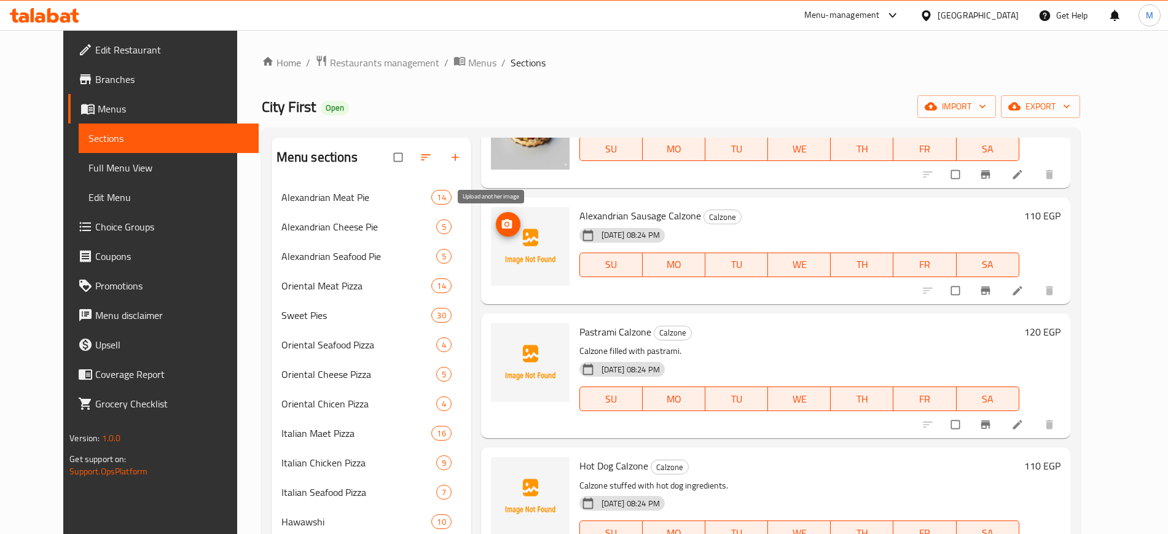
click at [501, 221] on icon "upload picture" at bounding box center [506, 223] width 10 height 9
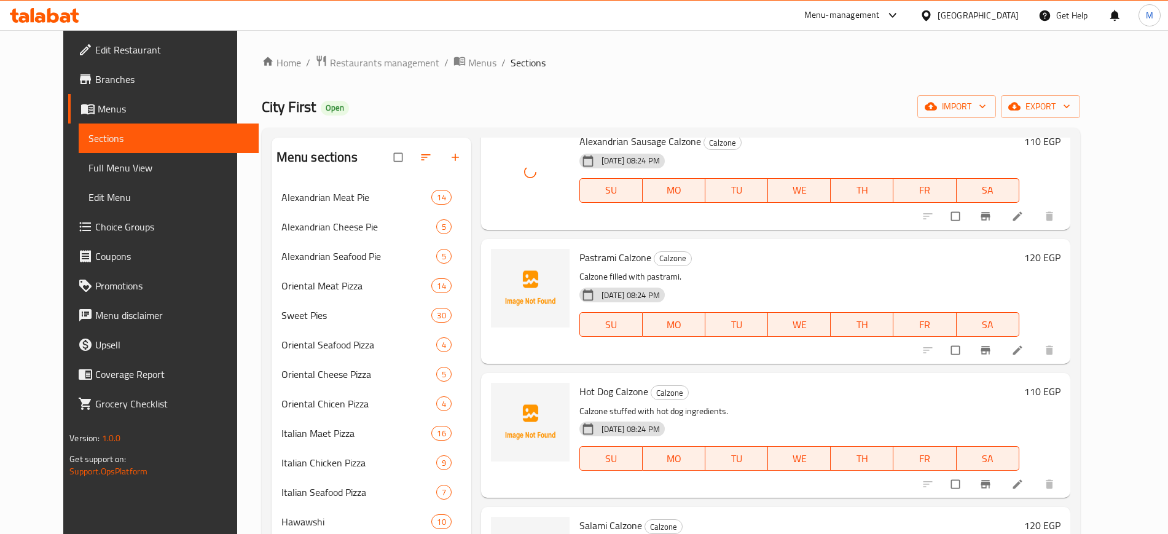
scroll to position [307, 0]
click at [501, 258] on icon "upload picture" at bounding box center [507, 264] width 12 height 12
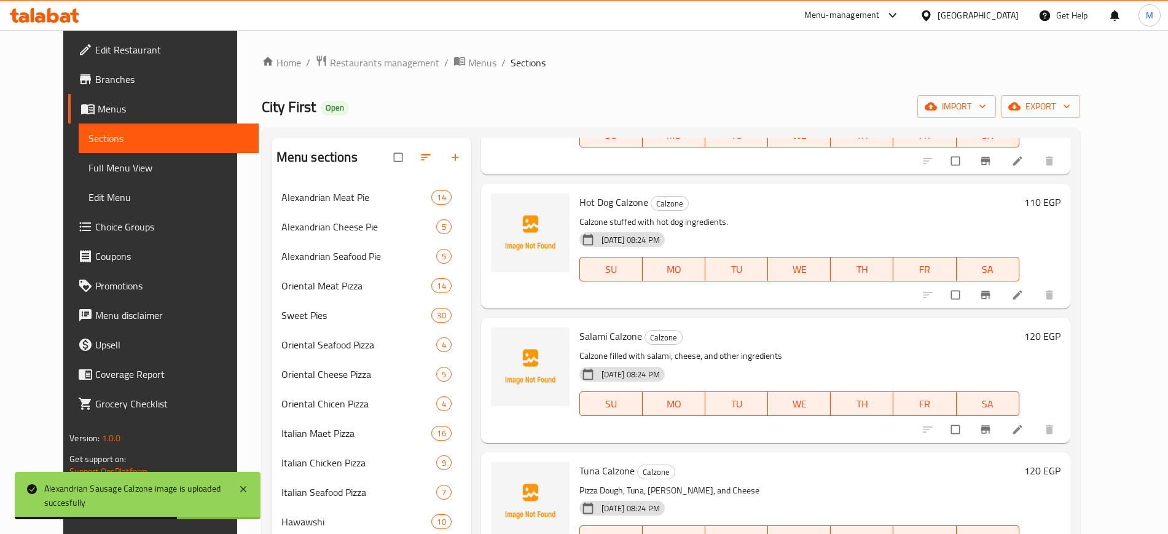
scroll to position [538, 0]
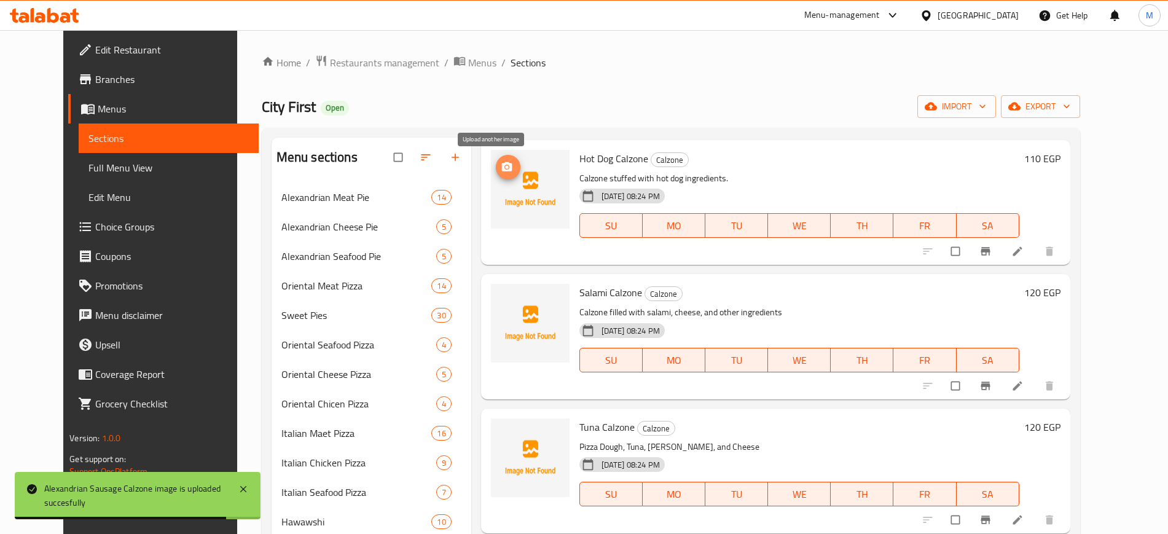
click at [501, 163] on icon "upload picture" at bounding box center [506, 166] width 10 height 9
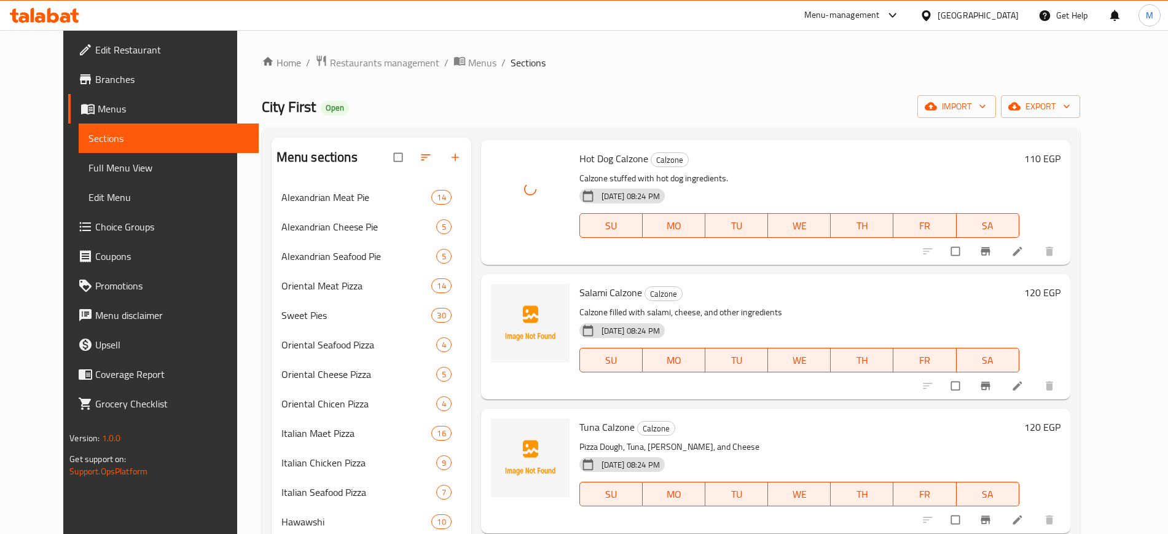
scroll to position [615, 0]
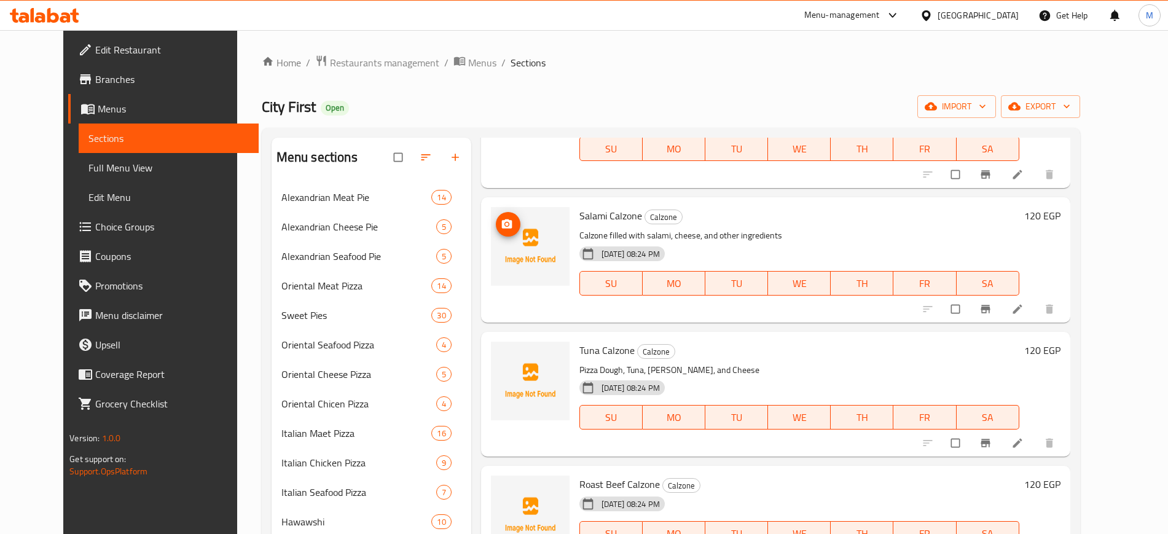
click at [501, 227] on icon "upload picture" at bounding box center [506, 223] width 10 height 9
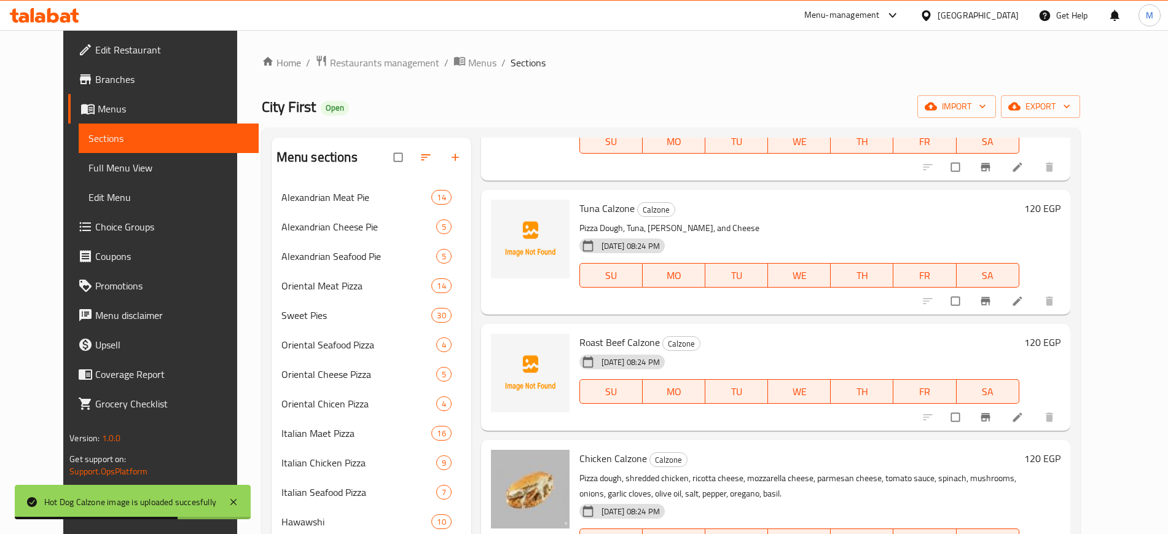
scroll to position [768, 0]
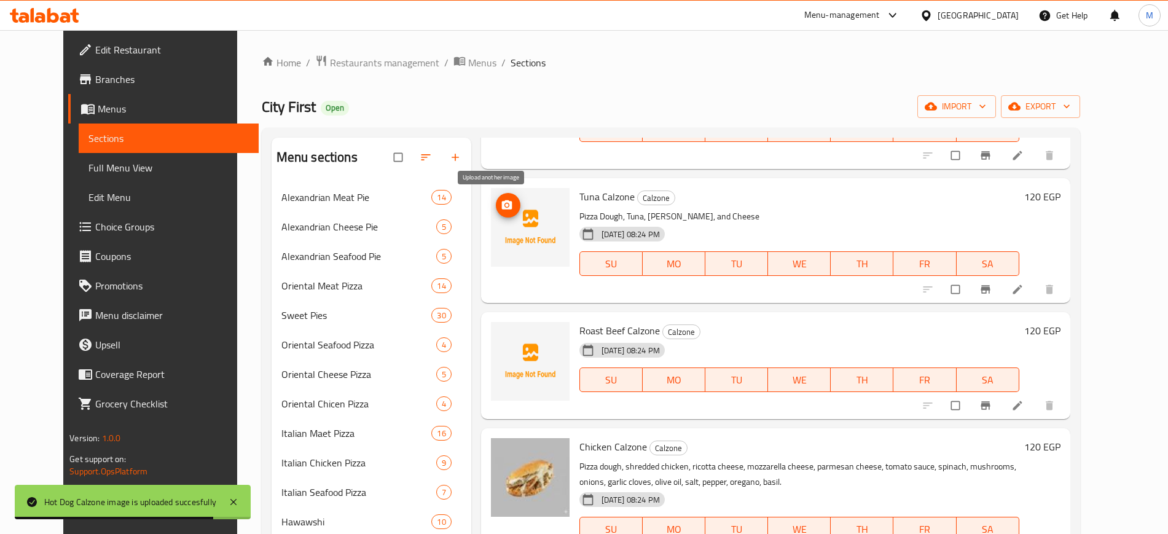
click at [501, 208] on icon "upload picture" at bounding box center [506, 204] width 10 height 9
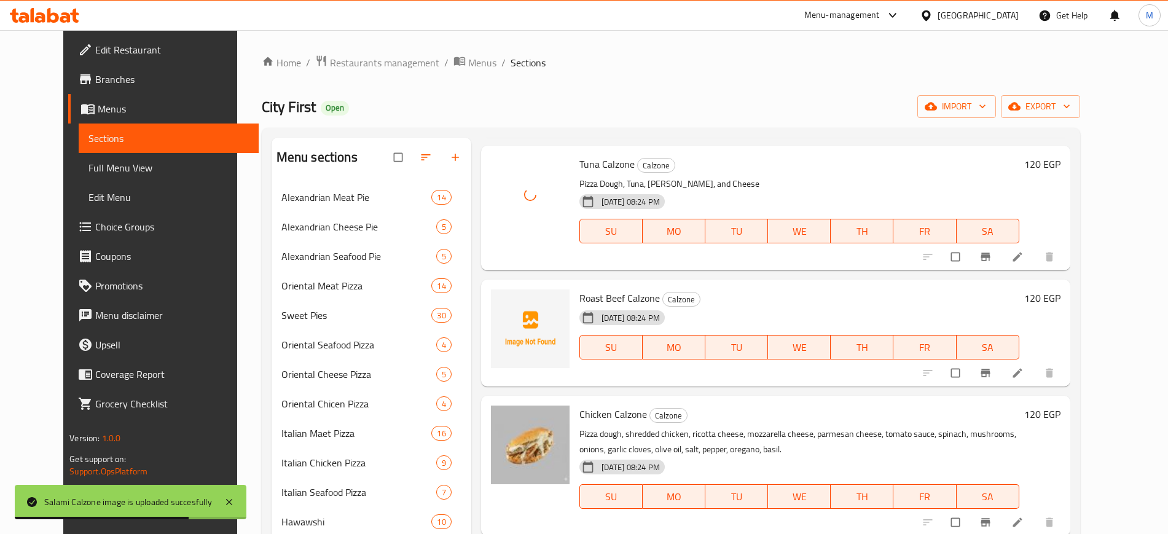
scroll to position [819, 0]
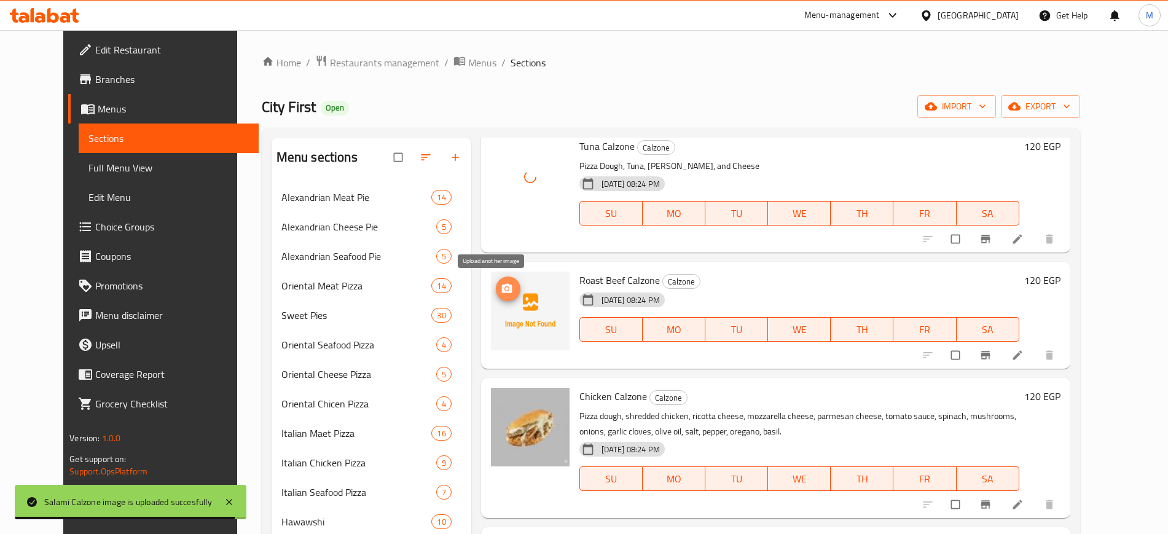
click at [501, 290] on icon "upload picture" at bounding box center [506, 288] width 10 height 9
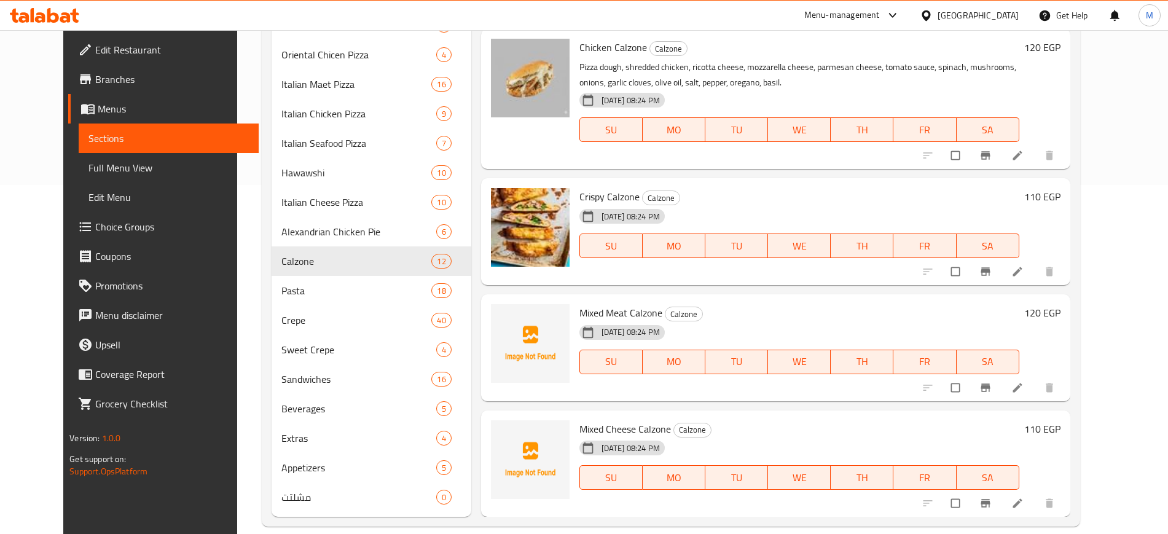
scroll to position [366, 0]
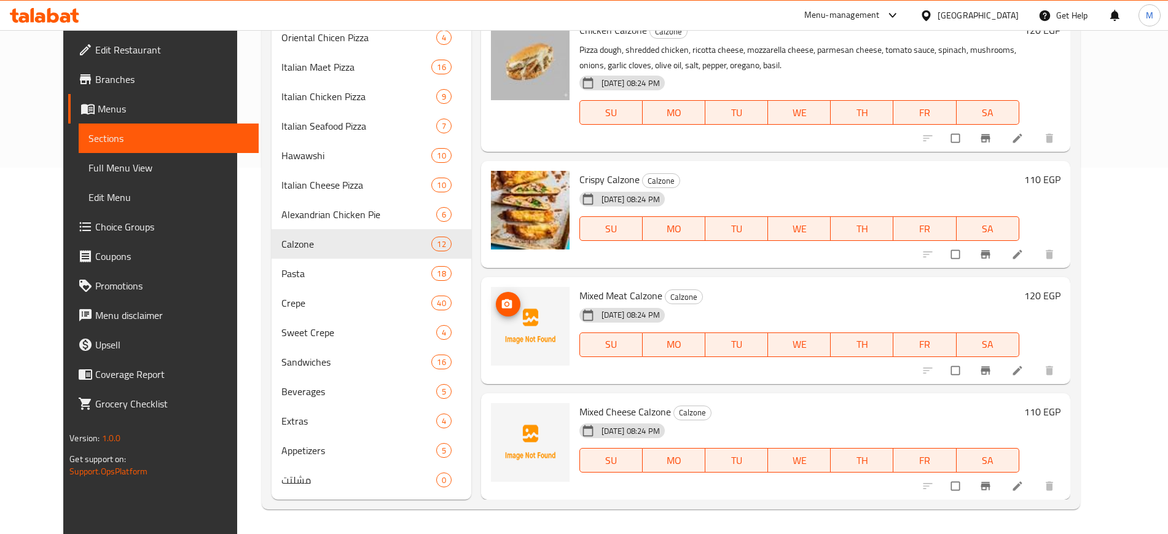
click at [501, 305] on icon "upload picture" at bounding box center [506, 303] width 10 height 9
click at [501, 306] on span "upload picture" at bounding box center [508, 304] width 25 height 12
click at [501, 418] on icon "upload picture" at bounding box center [506, 419] width 10 height 9
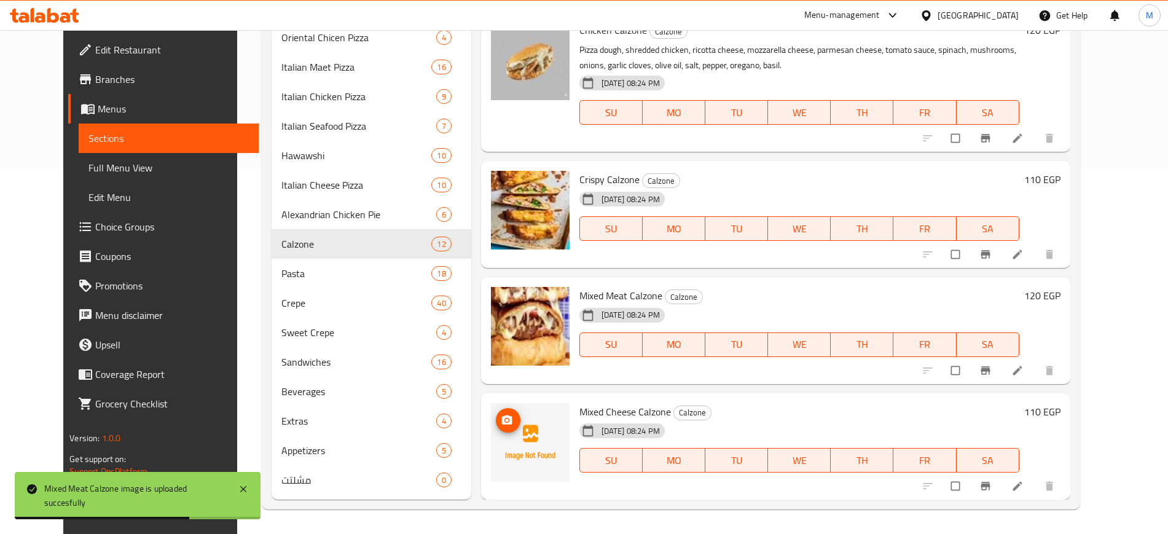
click at [500, 416] on span "upload picture" at bounding box center [508, 420] width 25 height 12
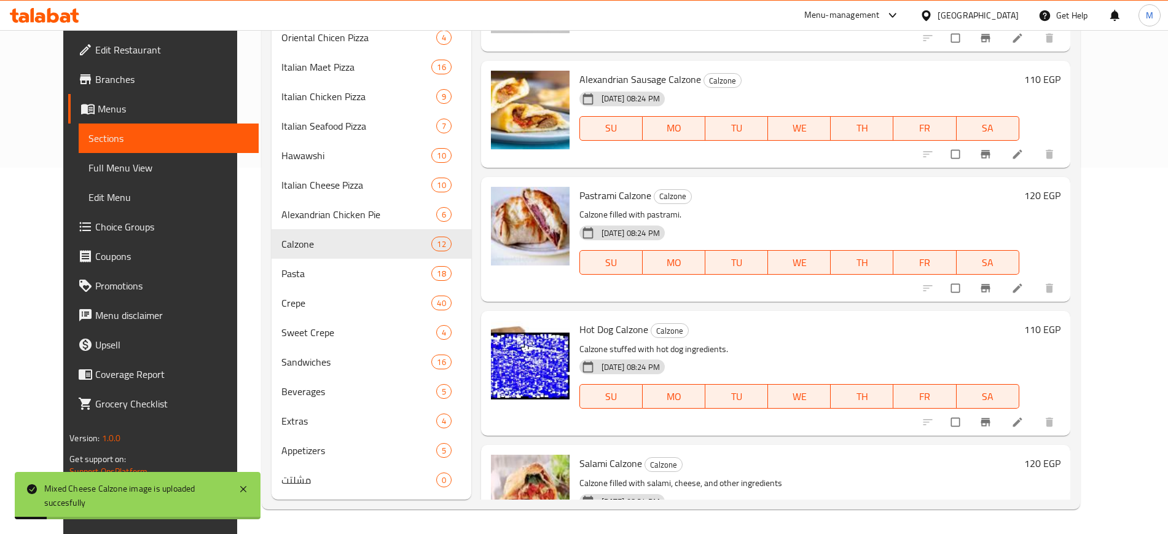
scroll to position [0, 0]
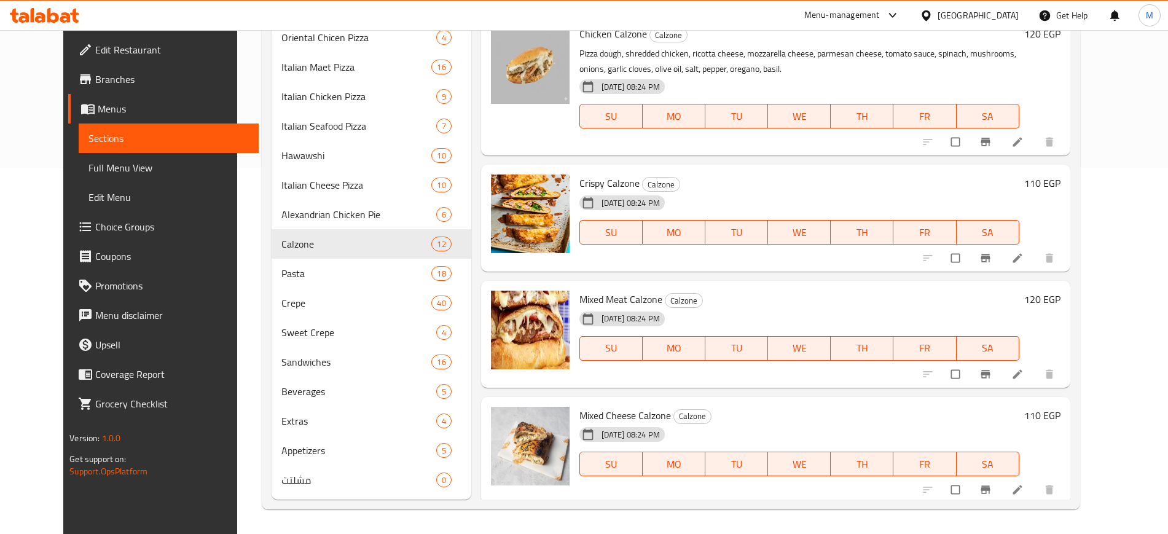
scroll to position [819, 0]
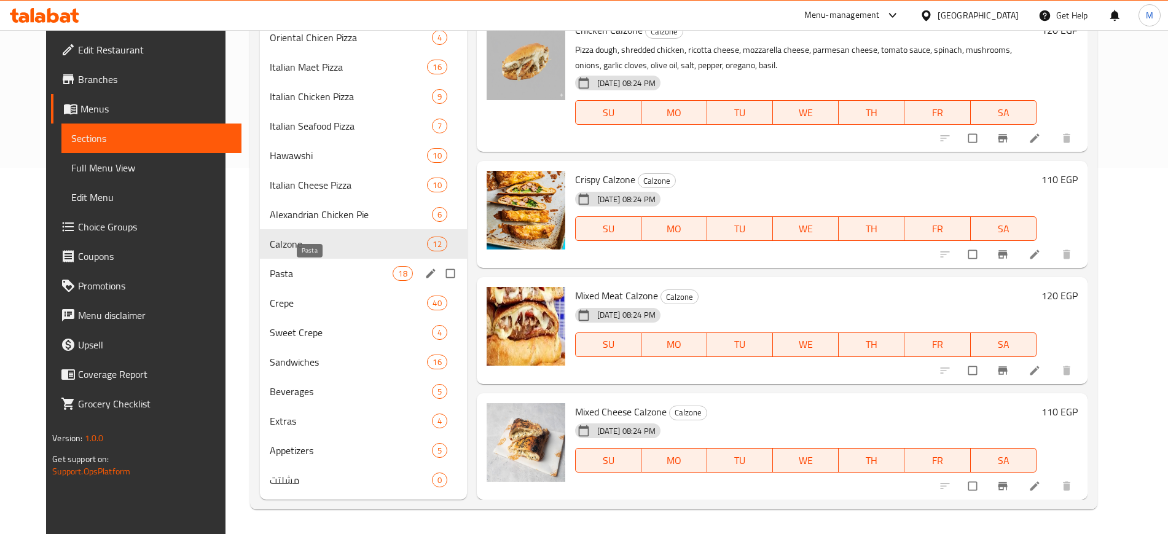
click at [283, 270] on span "Pasta" at bounding box center [331, 273] width 123 height 15
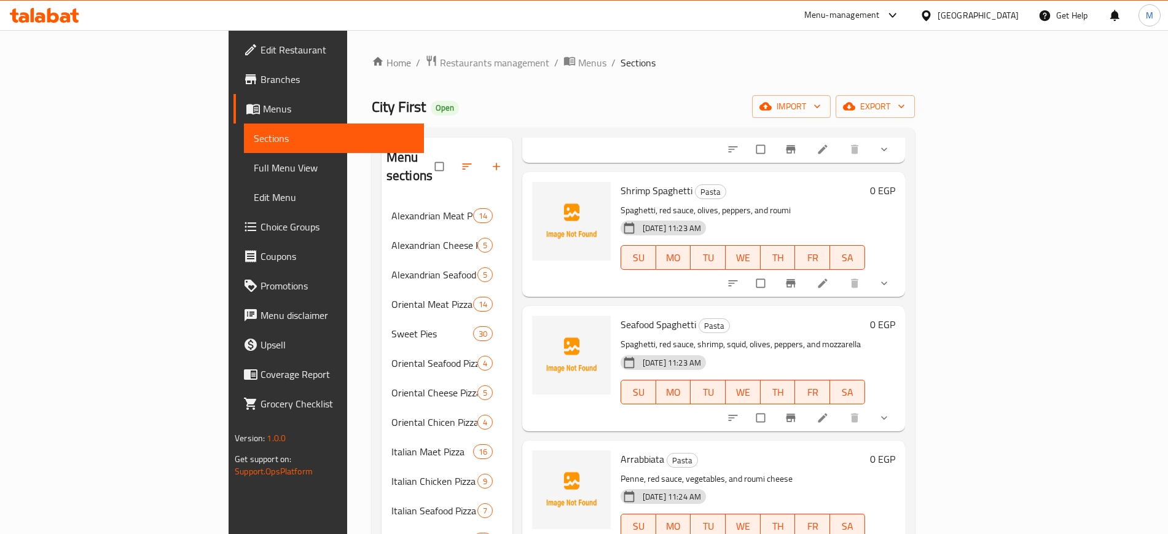
scroll to position [1163, 0]
